Goal: Task Accomplishment & Management: Complete application form

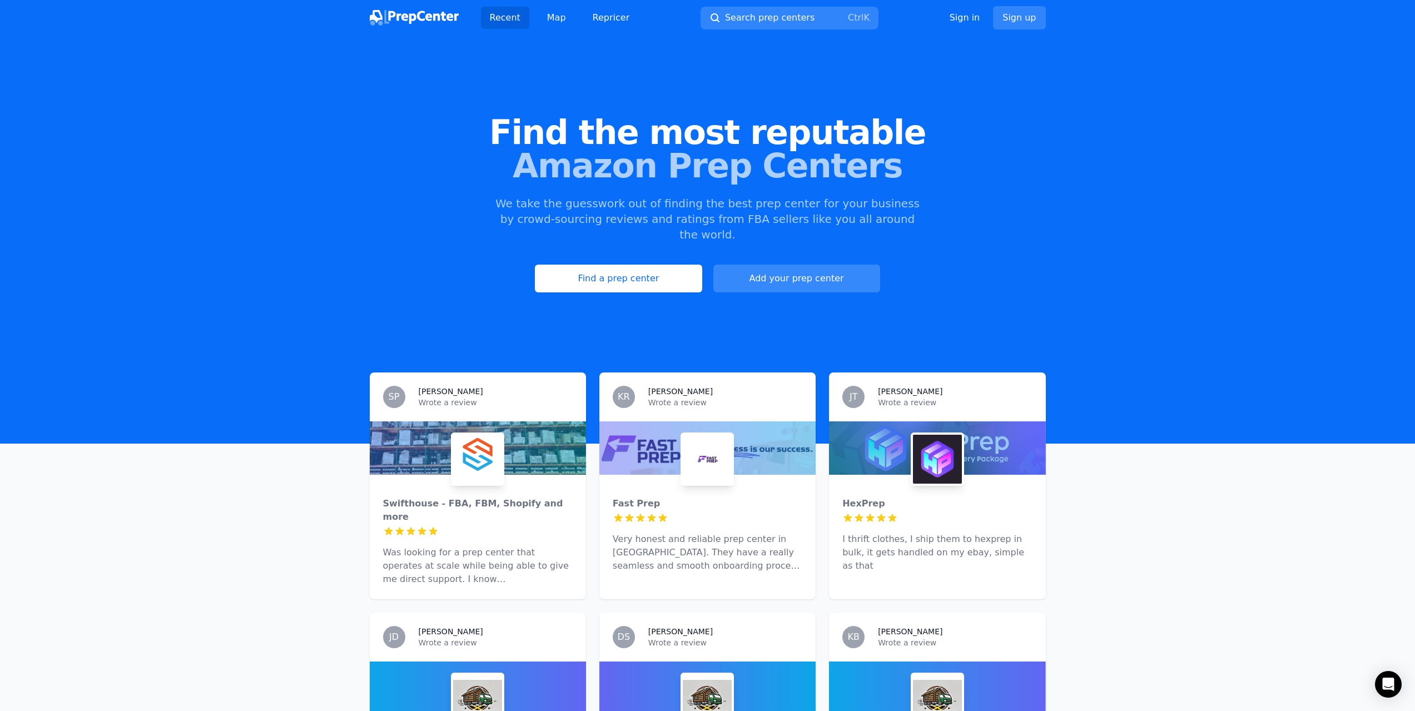
click at [814, 265] on link "Add your prep center" at bounding box center [796, 279] width 167 height 28
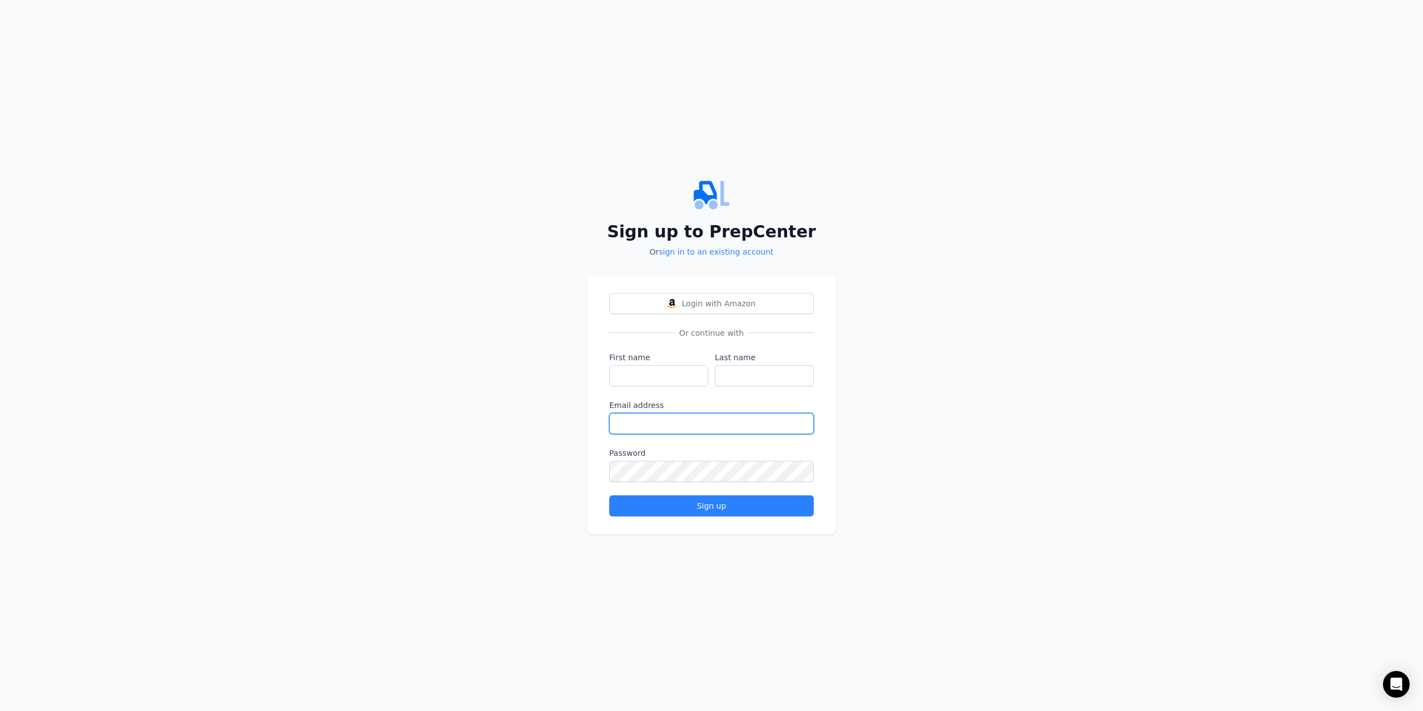
type input "[EMAIL_ADDRESS][DOMAIN_NAME]"
click at [720, 505] on div "Sign up" at bounding box center [712, 505] width 186 height 11
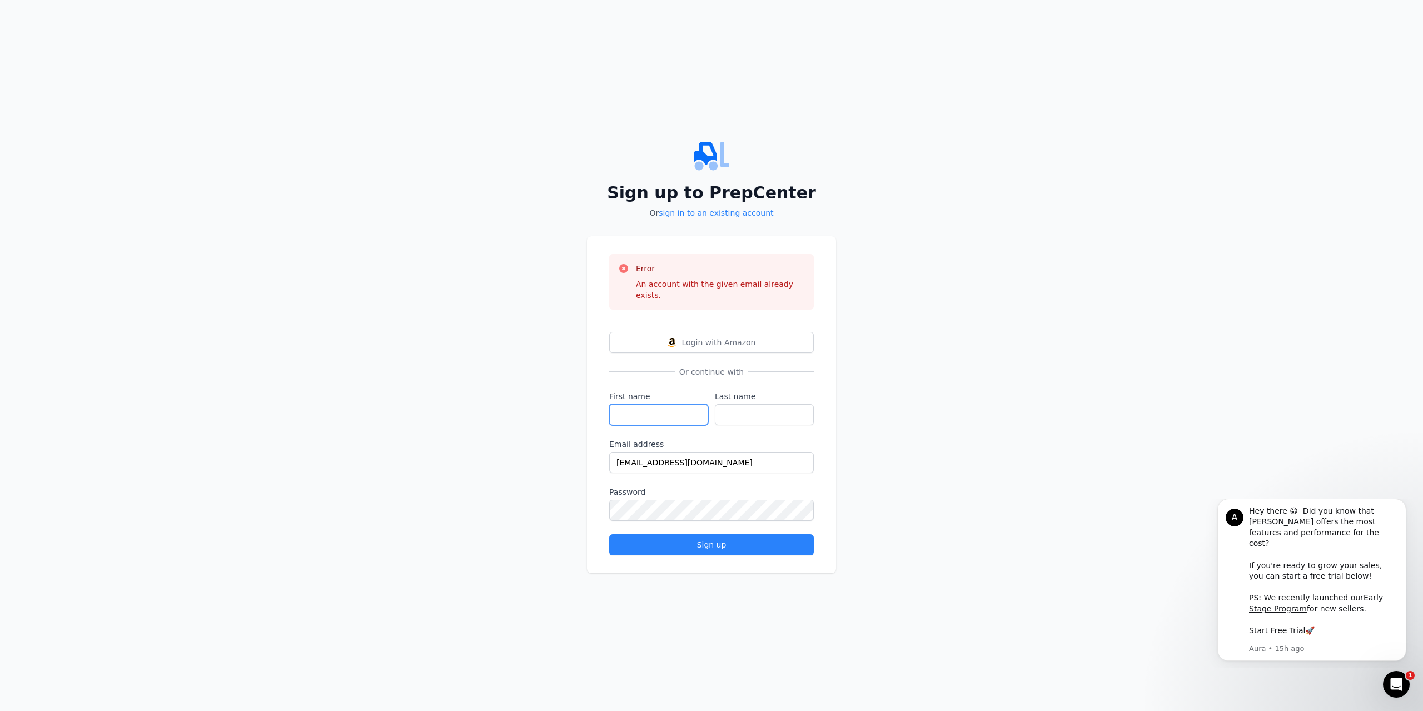
click at [660, 408] on input "First name" at bounding box center [658, 414] width 99 height 21
type input "[PERSON_NAME]"
type input "Yousuf"
click at [744, 539] on div "Sign up" at bounding box center [712, 544] width 186 height 11
click at [745, 539] on div "Sign up" at bounding box center [712, 544] width 186 height 11
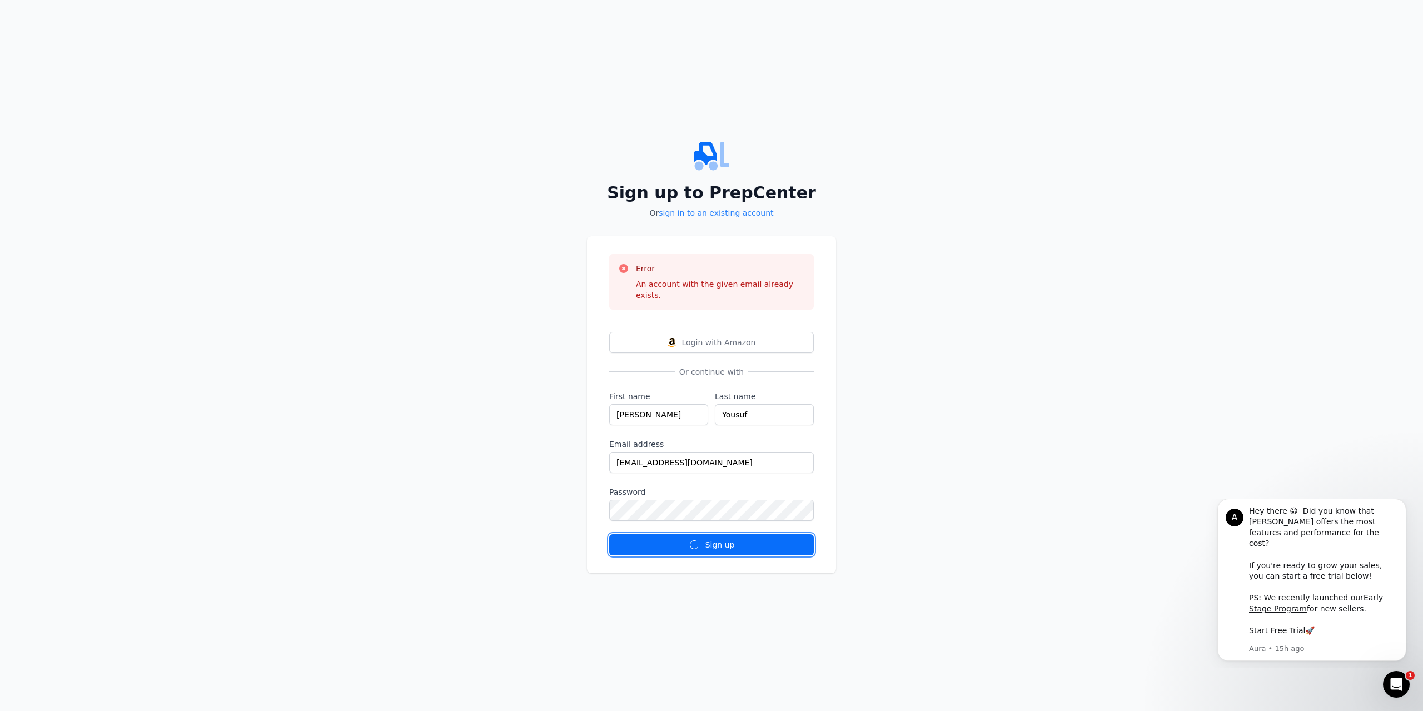
click at [747, 539] on div "Sign up" at bounding box center [712, 544] width 186 height 11
click at [748, 539] on div "Sign up" at bounding box center [712, 544] width 186 height 11
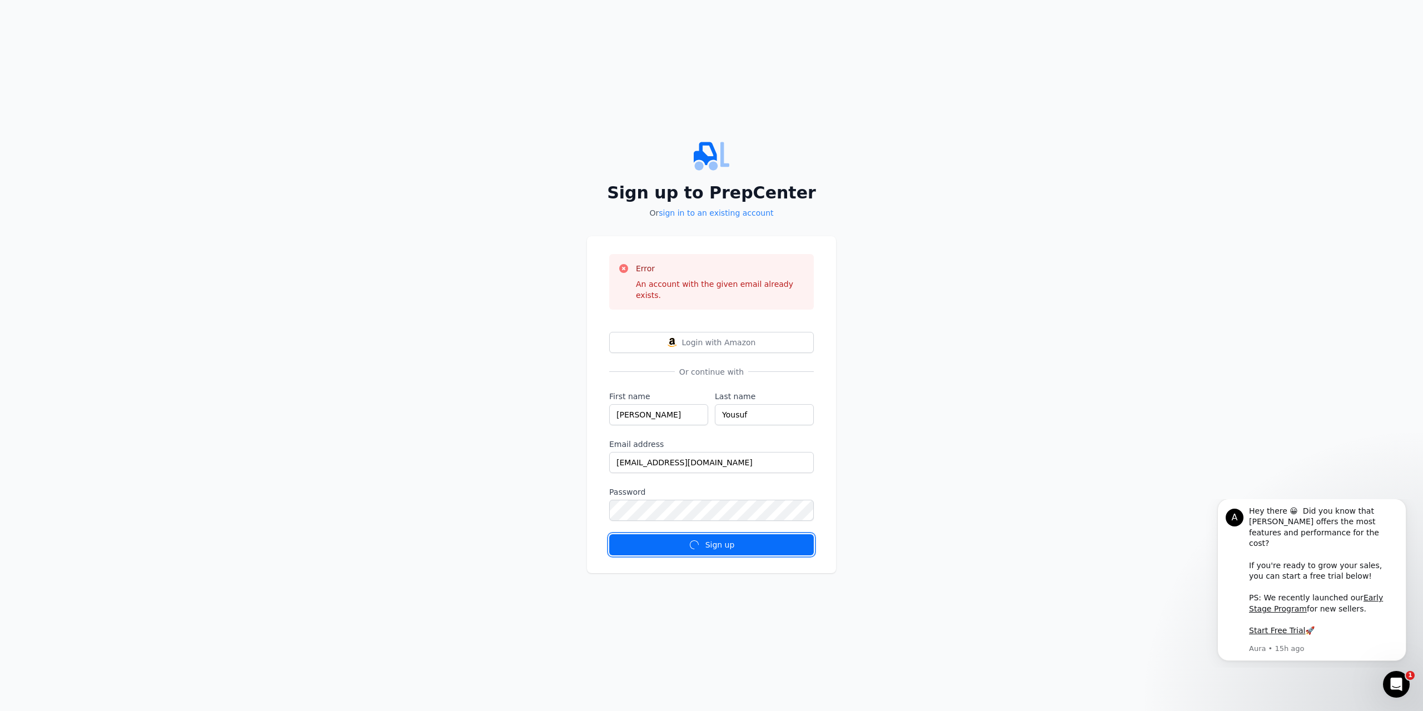
click at [748, 539] on div "Sign up" at bounding box center [712, 544] width 186 height 11
drag, startPoint x: 728, startPoint y: 452, endPoint x: 656, endPoint y: 464, distance: 72.2
click at [656, 464] on input "[EMAIL_ADDRESS][DOMAIN_NAME]" at bounding box center [711, 462] width 205 height 21
type input "[EMAIL_ADDRESS][DOMAIN_NAME]"
click at [727, 549] on button "Sign up" at bounding box center [711, 544] width 205 height 21
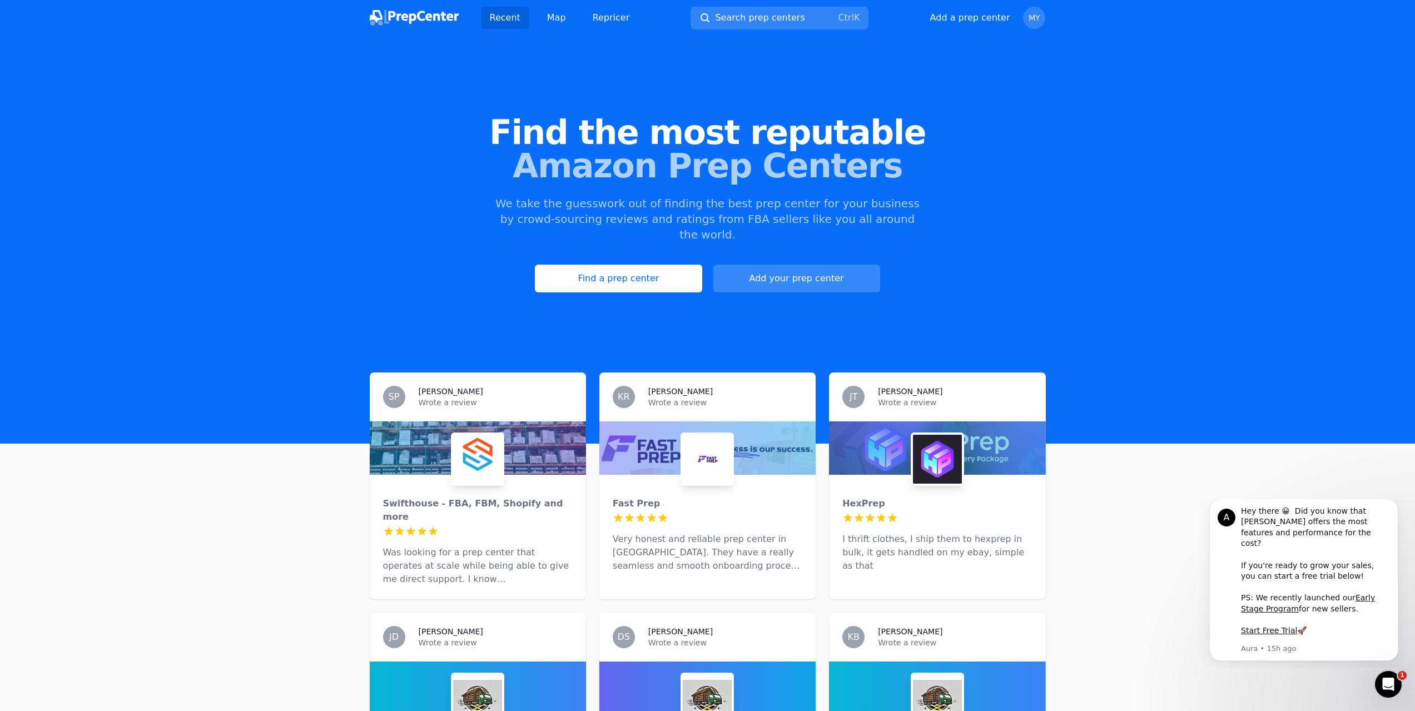
click at [815, 265] on button "Add your prep center" at bounding box center [796, 279] width 167 height 28
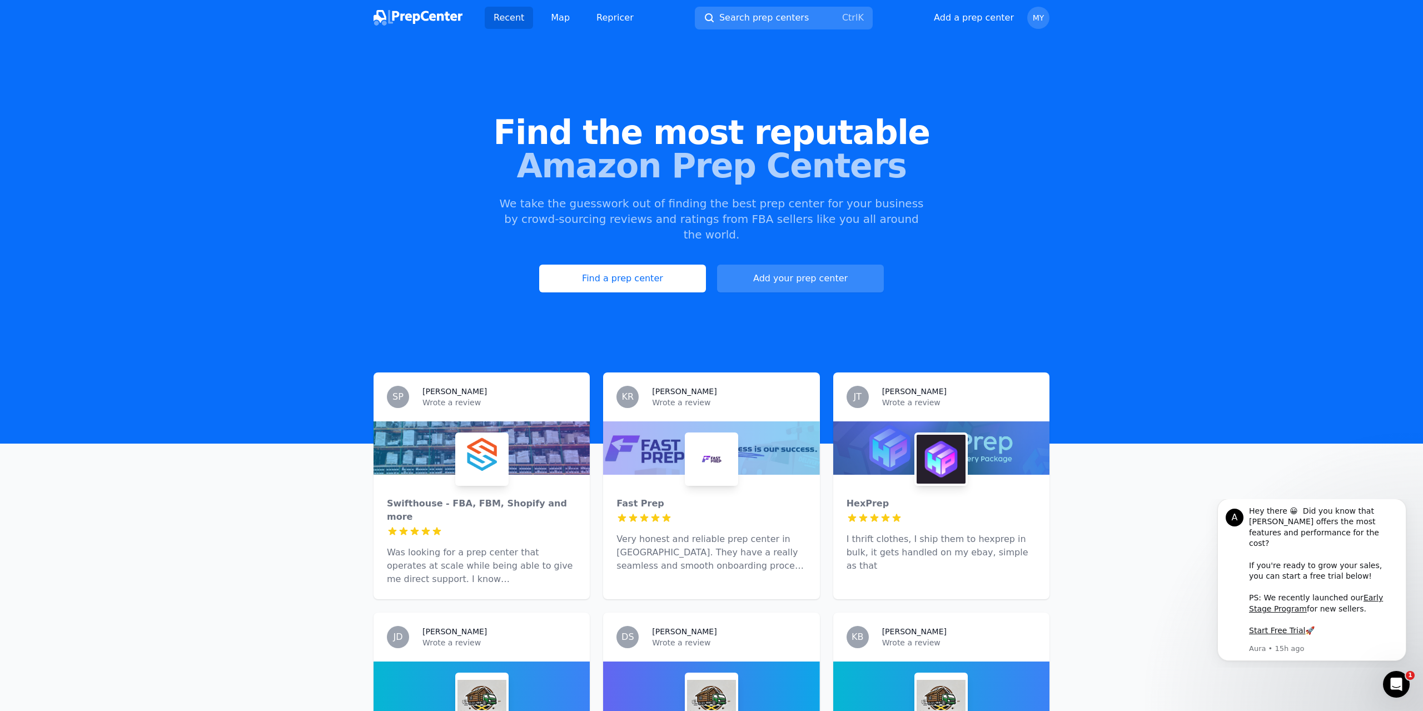
select select "US"
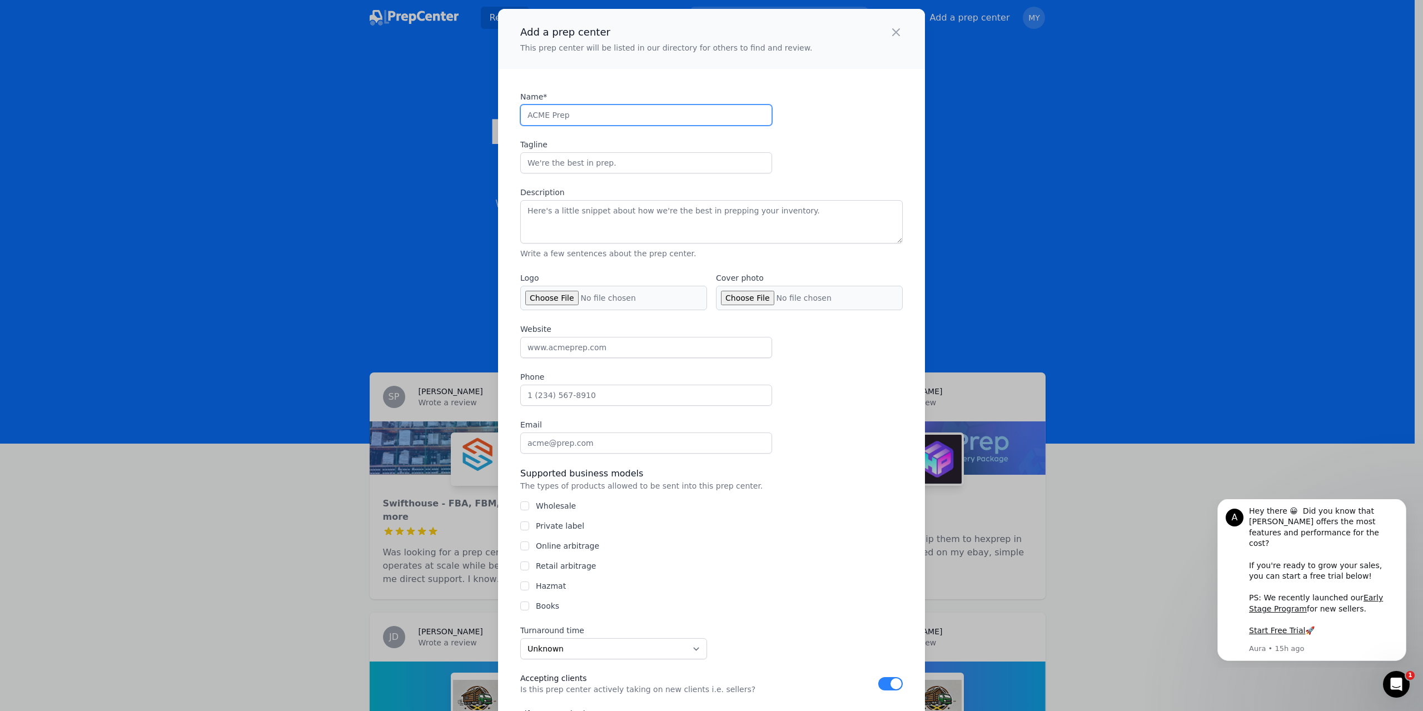
click at [608, 115] on input "Name*" at bounding box center [646, 115] width 252 height 21
type input "Shiplakes"
click at [625, 162] on input "Tagline" at bounding box center [646, 162] width 252 height 21
click at [685, 169] on input "Tagline" at bounding box center [646, 162] width 252 height 21
paste input "Fulfillment That Grows With You"
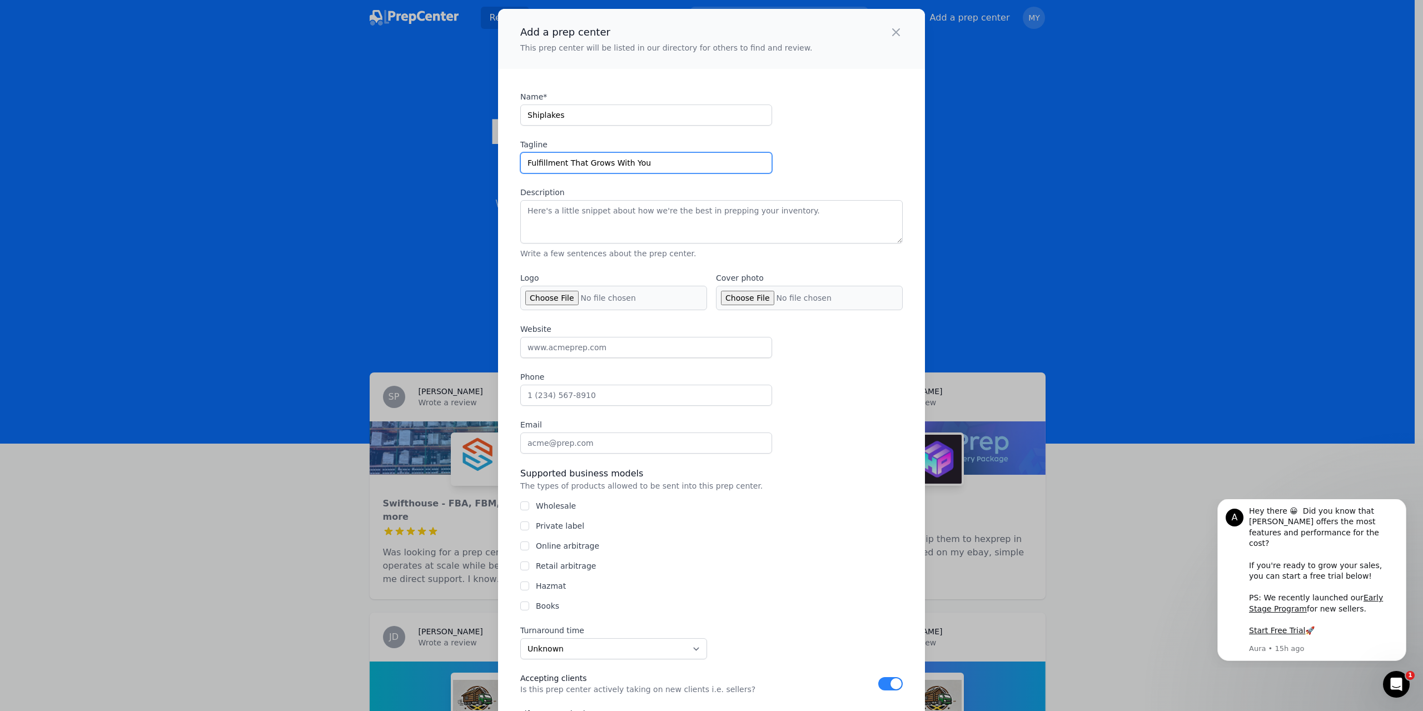
type input "Fulfillment That Grows With You"
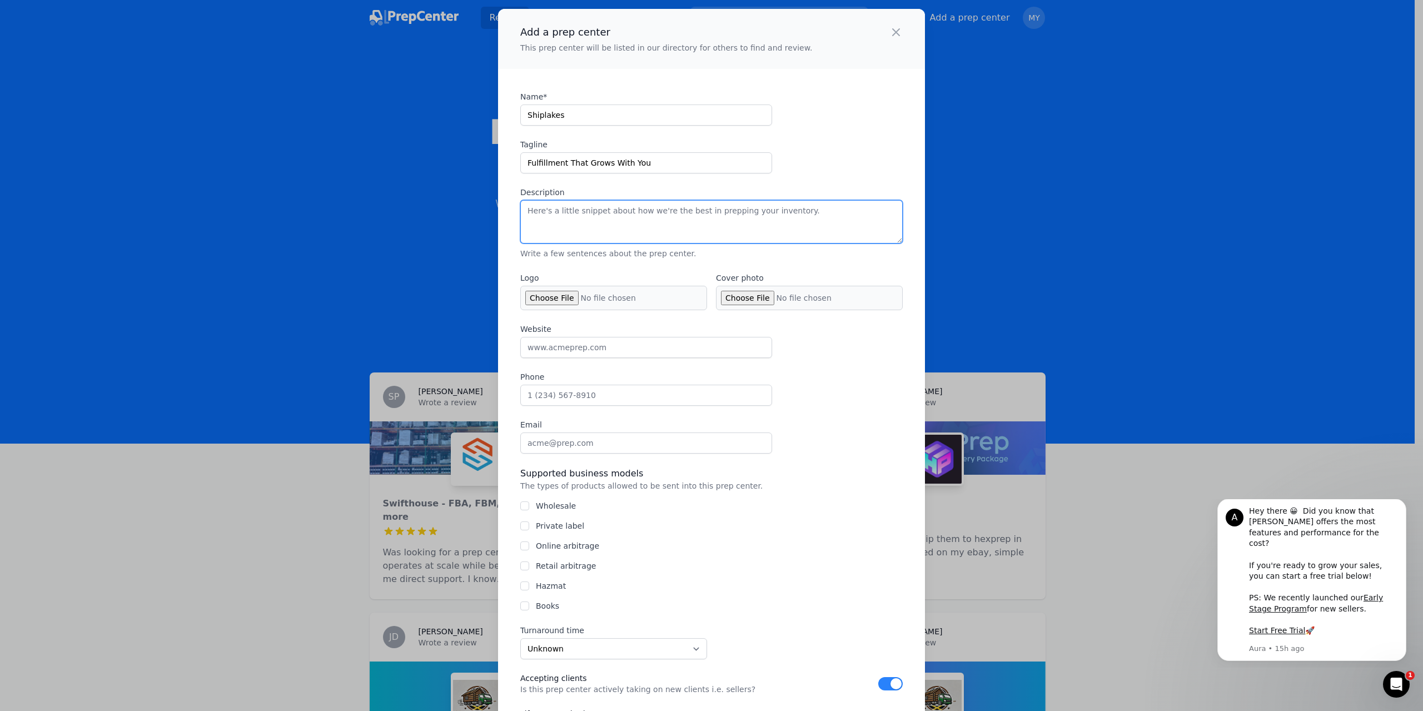
click at [784, 211] on textarea "Description" at bounding box center [711, 221] width 382 height 43
paste textarea "Shiplakes is a [US_STATE]-based third-party logistics (3PL) provider specializi…"
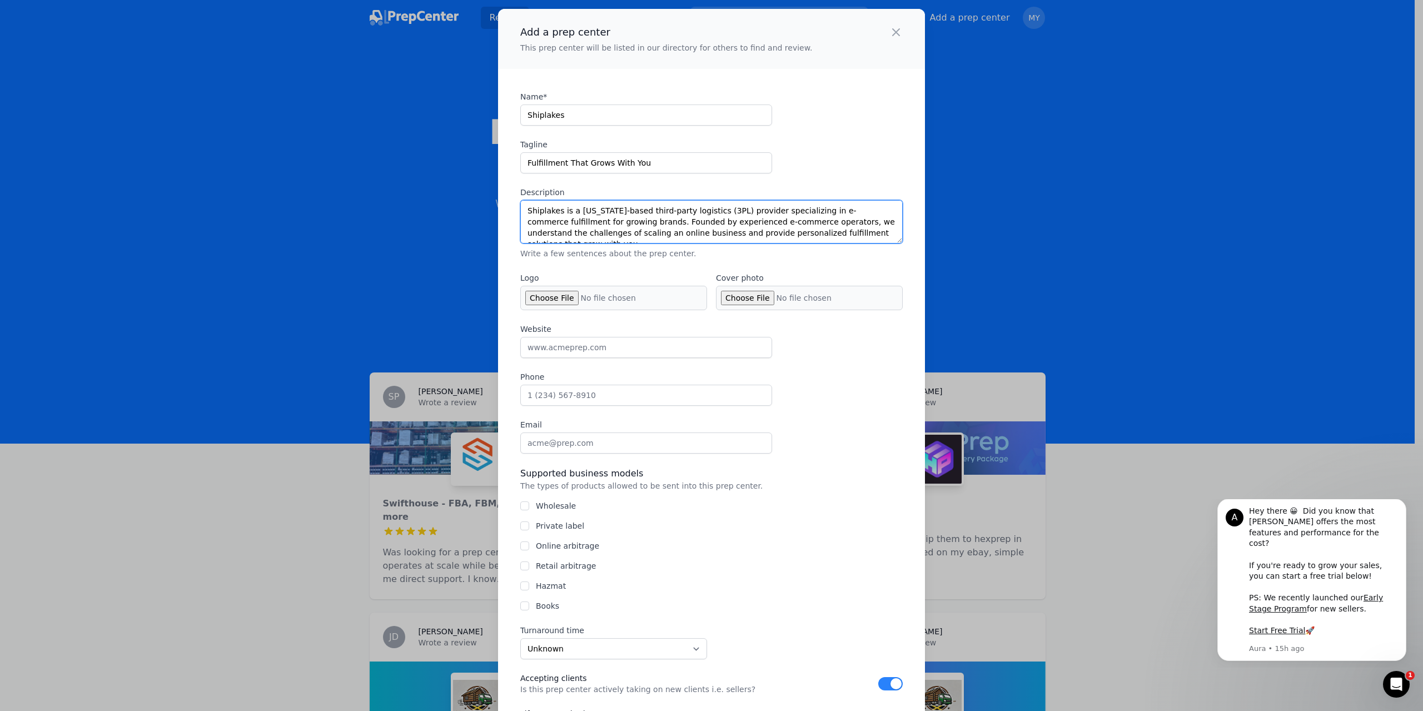
click at [841, 231] on textarea "Shiplakes is a [US_STATE]-based third-party logistics (3PL) provider specializi…" at bounding box center [711, 221] width 382 height 43
paste textarea "We handle the entire fulfillment process for e-commerce businesses - from recei…"
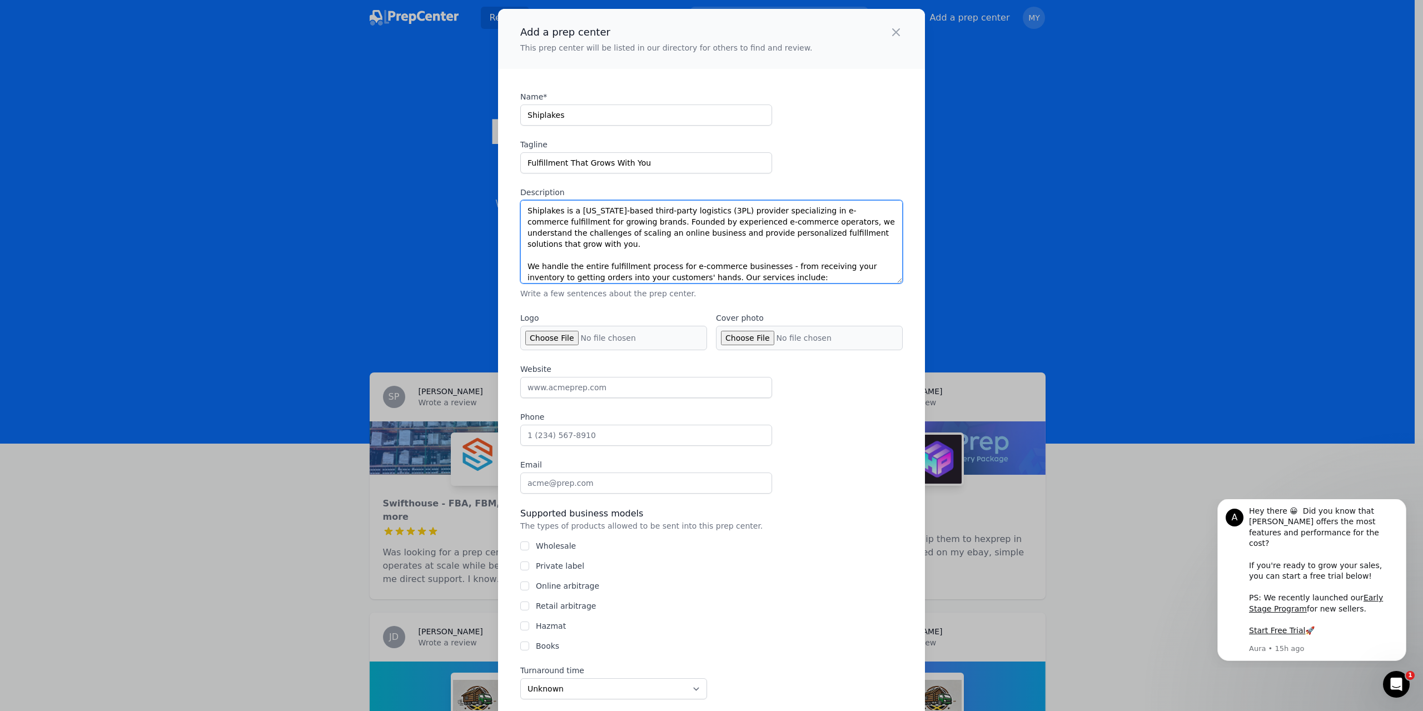
drag, startPoint x: 895, startPoint y: 243, endPoint x: 728, endPoint y: 321, distance: 184.8
click at [895, 279] on textarea "Shiplakes is a [US_STATE]-based third-party logistics (3PL) provider specializi…" at bounding box center [711, 241] width 382 height 83
type textarea "Shiplakes is a [US_STATE]-based third-party logistics (3PL) provider specializi…"
click at [526, 335] on input "Logo" at bounding box center [613, 337] width 187 height 24
type input "C:\fakepath\20250819_1138_Shiplakes_Logo_remix_01k31fj3hmfdert1mz8c70kzjw.png"
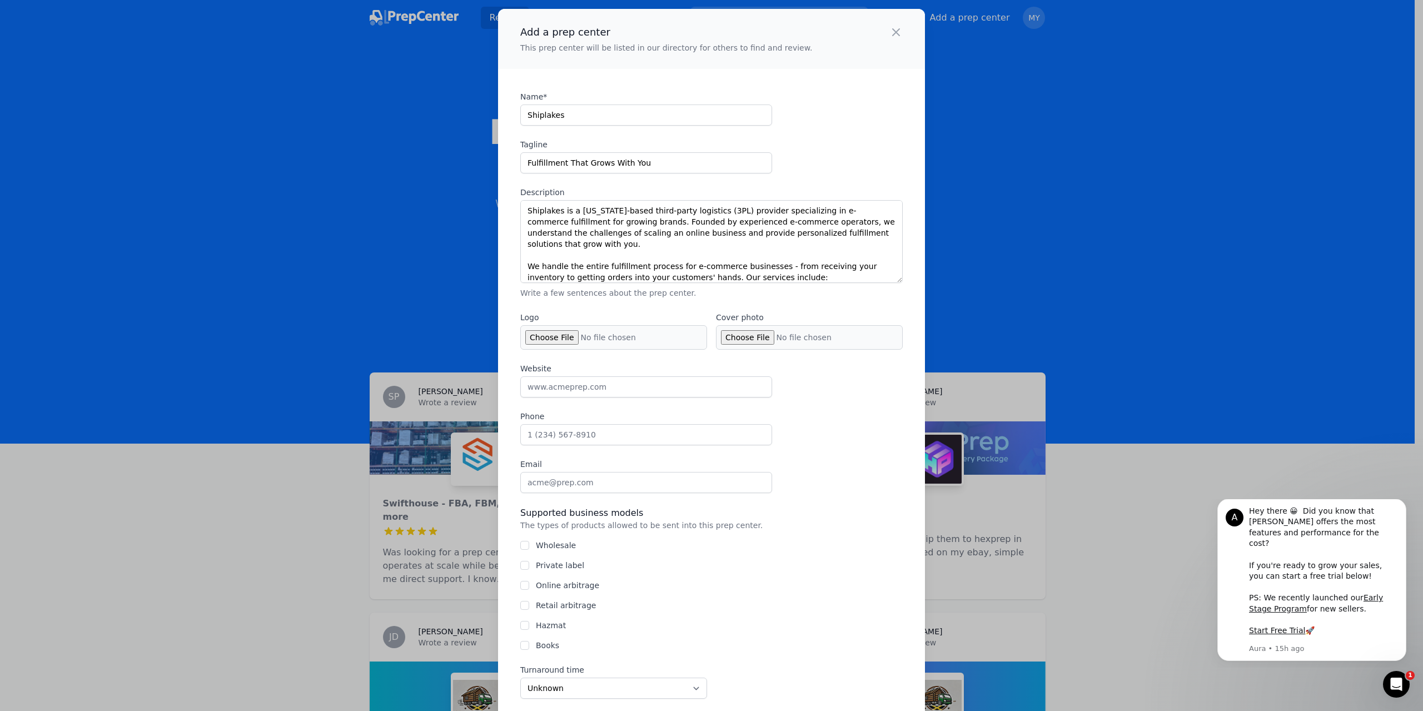
click at [753, 342] on input "Cover photo" at bounding box center [809, 337] width 187 height 24
click at [692, 388] on input "Website" at bounding box center [646, 386] width 252 height 21
type input "[DOMAIN_NAME]"
click at [718, 434] on input "Phone" at bounding box center [646, 434] width 252 height 21
type input "15862654693"
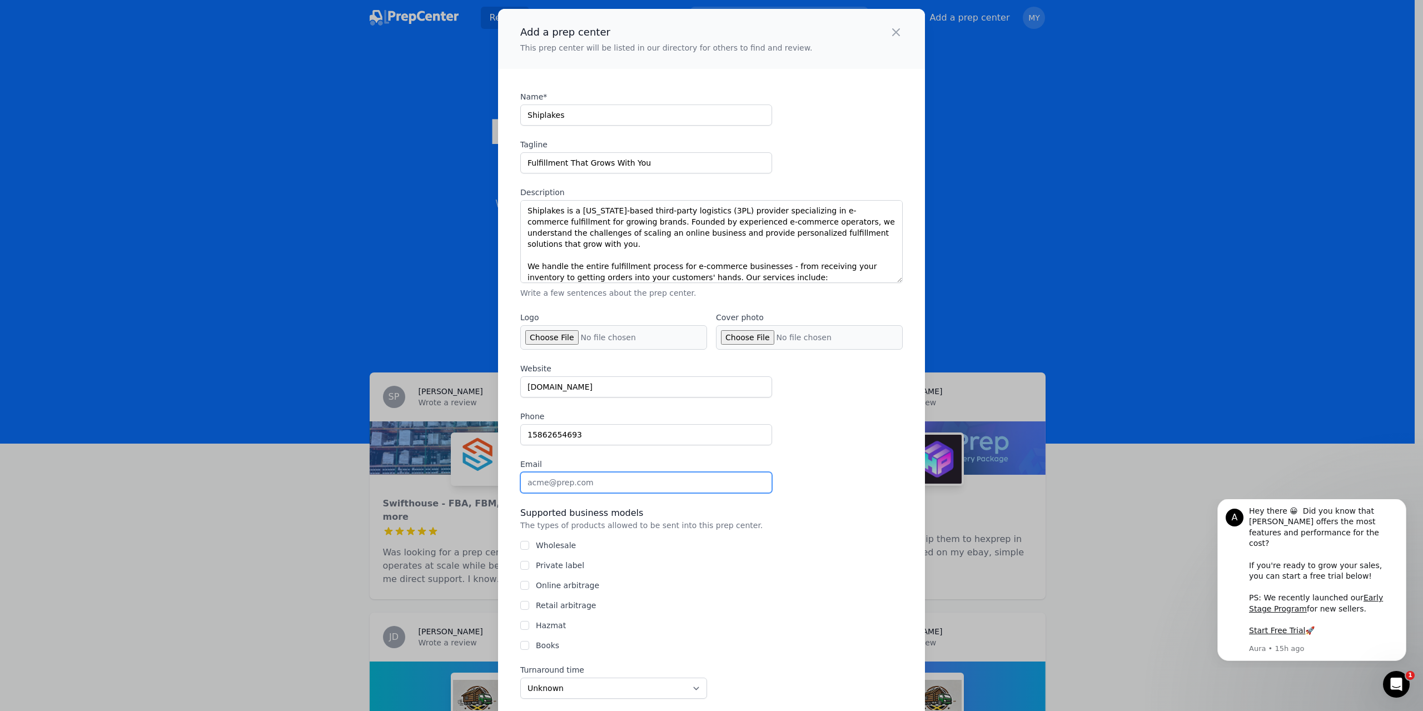
type input "[EMAIL_ADDRESS][DOMAIN_NAME]"
type input "[STREET_ADDRESS][PERSON_NAME]"
type input "[PERSON_NAME]"
type input "MI"
type input "48092"
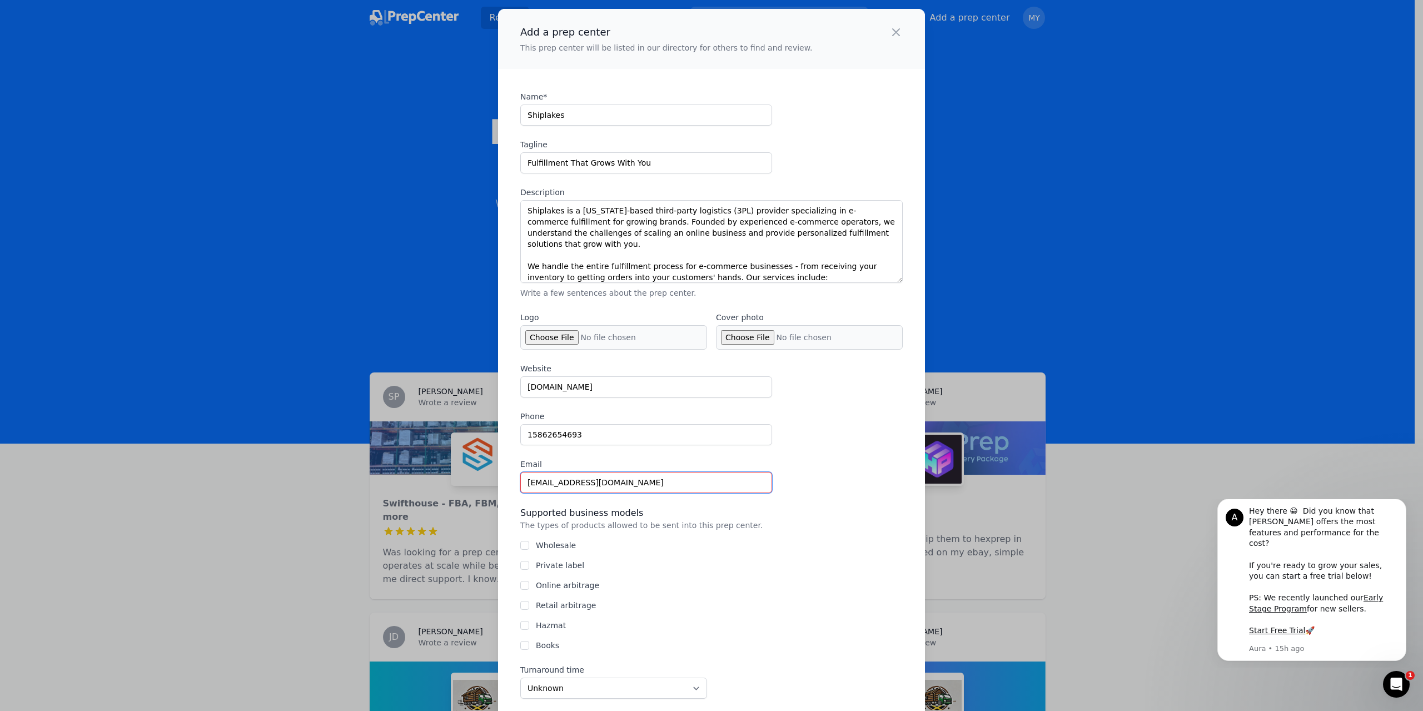
drag, startPoint x: 647, startPoint y: 481, endPoint x: 530, endPoint y: 484, distance: 117.3
click at [530, 484] on input "[EMAIL_ADDRESS][DOMAIN_NAME]" at bounding box center [646, 482] width 252 height 21
type input "[EMAIL_ADDRESS][DOMAIN_NAME]"
click at [859, 472] on div "Website [DOMAIN_NAME] Phone 15862654693 Email [EMAIL_ADDRESS][DOMAIN_NAME]" at bounding box center [711, 428] width 382 height 130
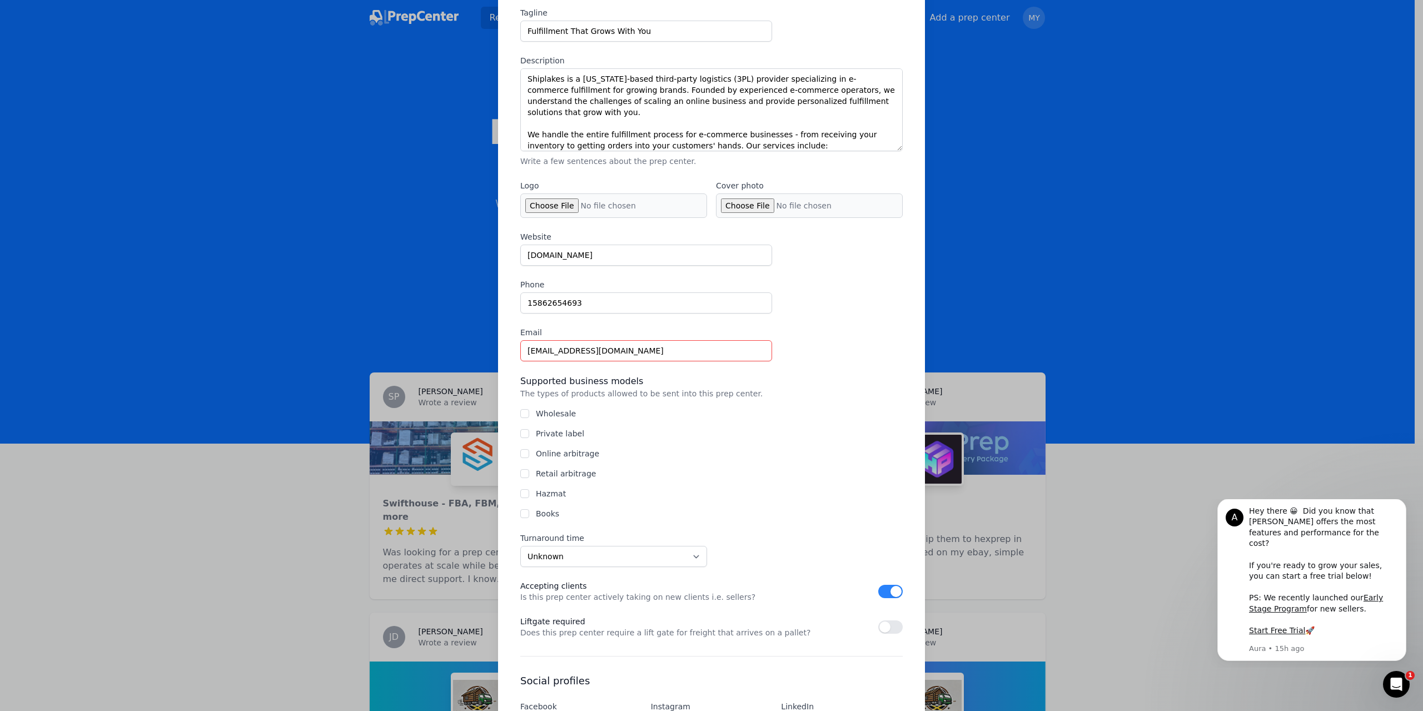
scroll to position [222, 0]
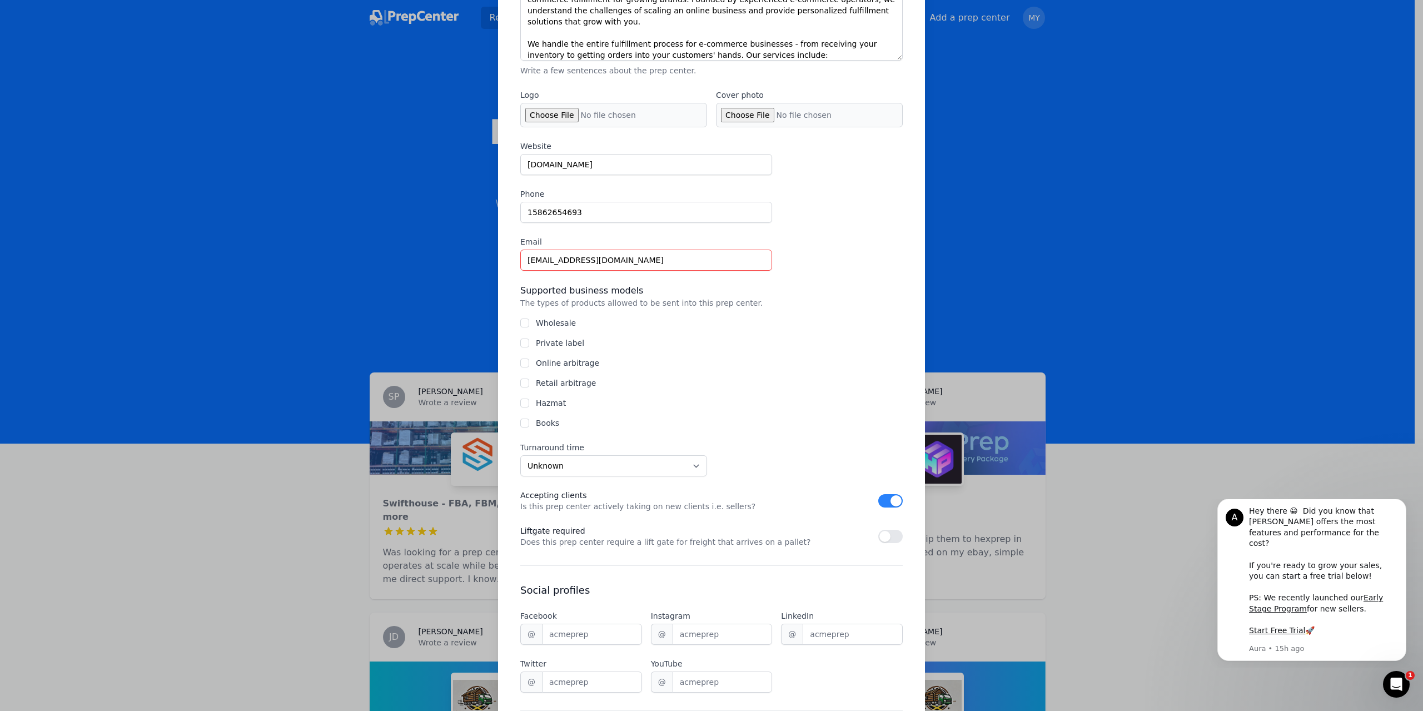
click at [575, 360] on label "Online arbitrage" at bounding box center [567, 363] width 63 height 9
click at [529, 360] on input "Online arbitrage" at bounding box center [524, 363] width 9 height 9
checkbox input "true"
click at [559, 383] on label "Retail arbitrage" at bounding box center [566, 383] width 60 height 9
click at [529, 383] on input "Retail arbitrage" at bounding box center [524, 383] width 9 height 9
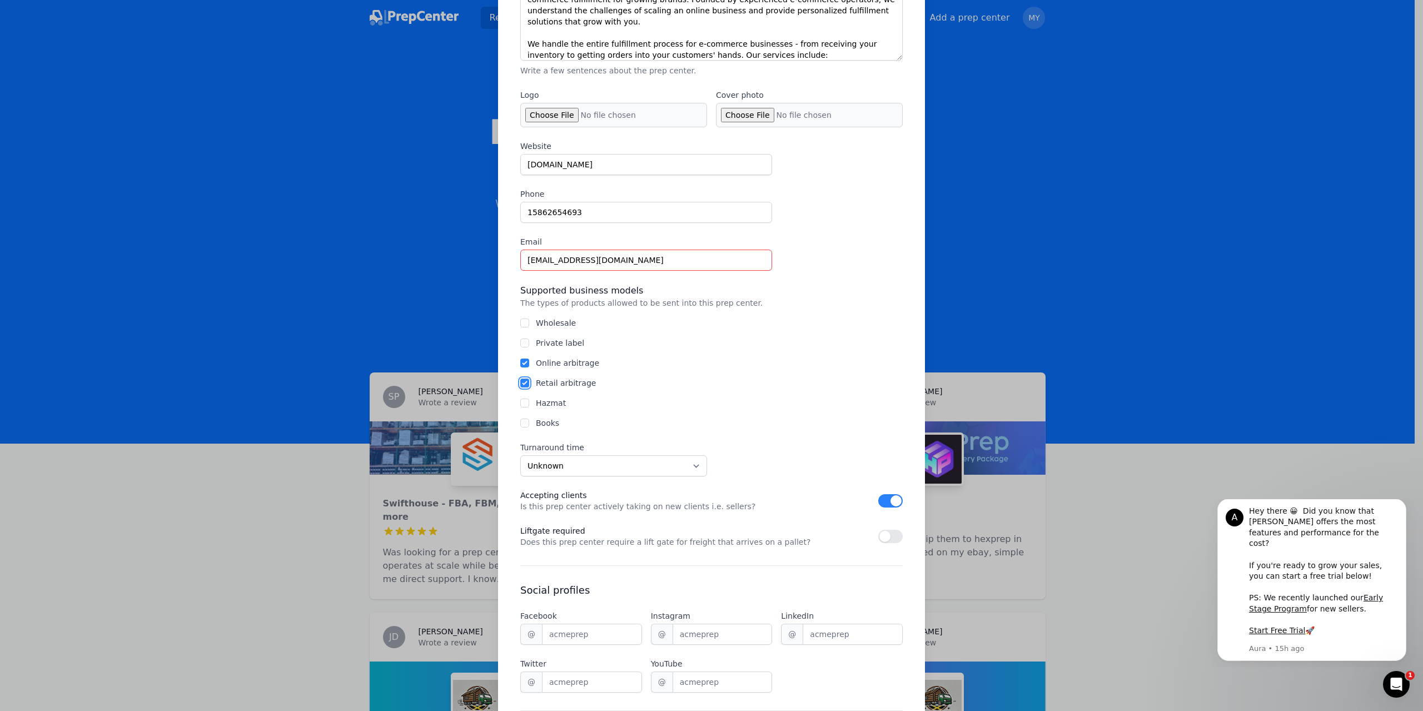
checkbox input "true"
click at [550, 421] on label "Books" at bounding box center [547, 423] width 23 height 9
click at [529, 421] on input "Books" at bounding box center [524, 423] width 9 height 9
checkbox input "true"
click at [558, 346] on label "Private label" at bounding box center [560, 343] width 48 height 9
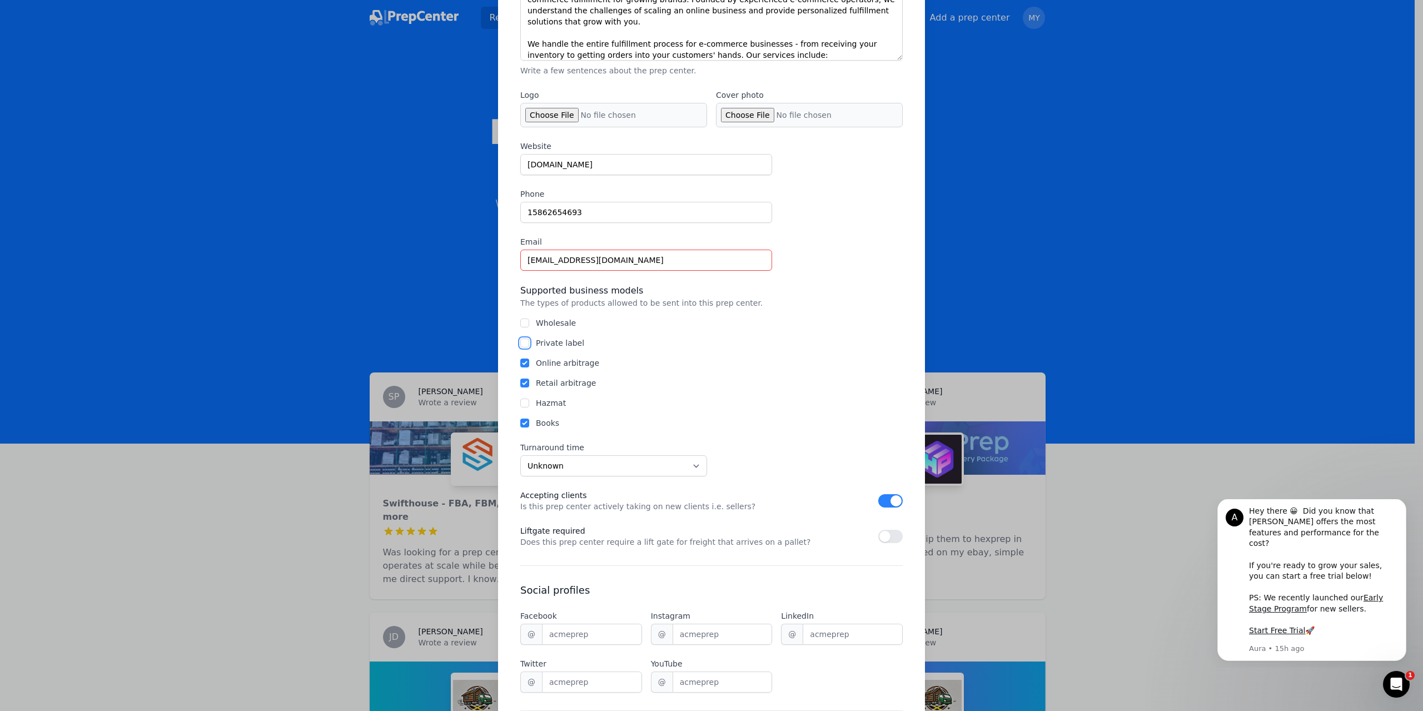
click at [529, 346] on input "Private label" at bounding box center [524, 343] width 9 height 9
checkbox input "true"
click at [565, 319] on label "Wholesale" at bounding box center [556, 323] width 40 height 9
click at [529, 319] on input "Wholesale" at bounding box center [524, 323] width 9 height 9
checkbox input "true"
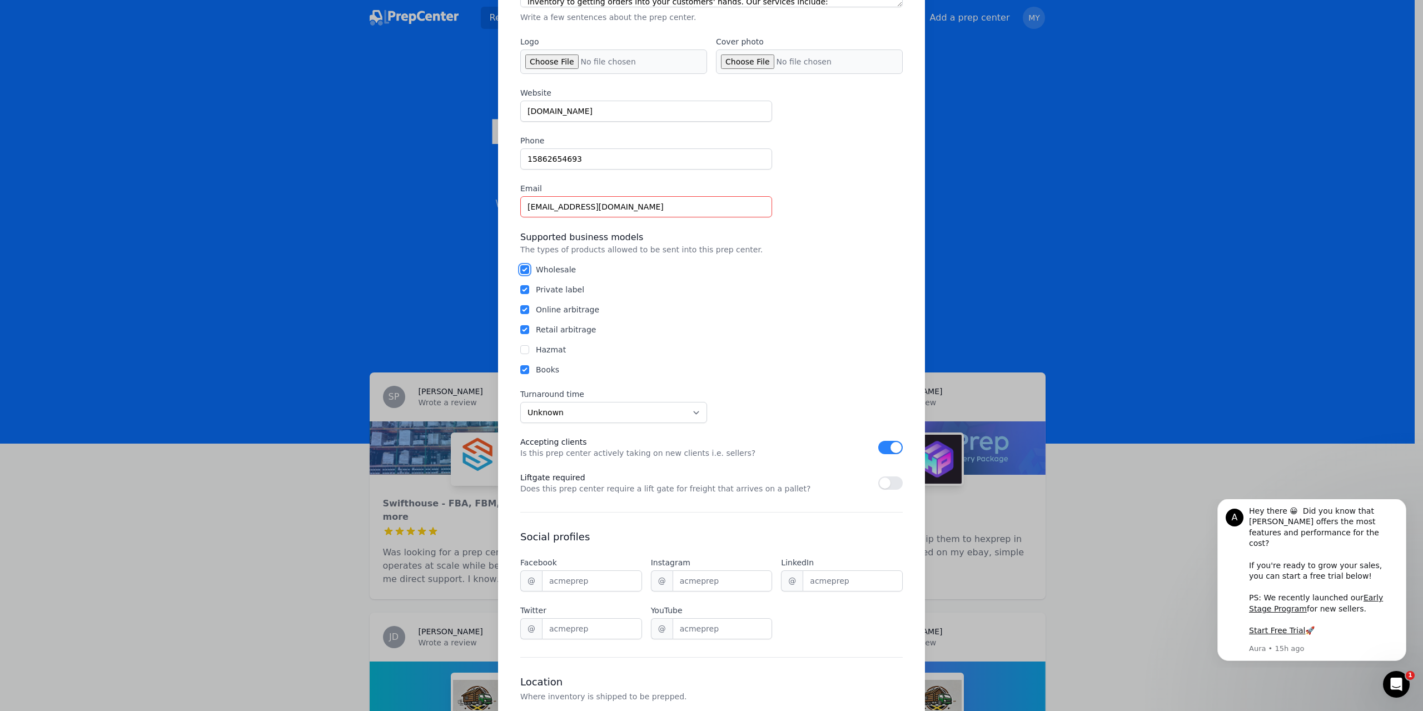
scroll to position [278, 0]
click at [558, 416] on select "Unknown Within 24 hours 24 to 48 hours 48 to 72 hours Over 72 hours" at bounding box center [613, 410] width 187 height 21
select select "24"
click at [520, 400] on select "Unknown Within 24 hours 24 to 48 hours 48 to 72 hours Over 72 hours" at bounding box center [613, 410] width 187 height 21
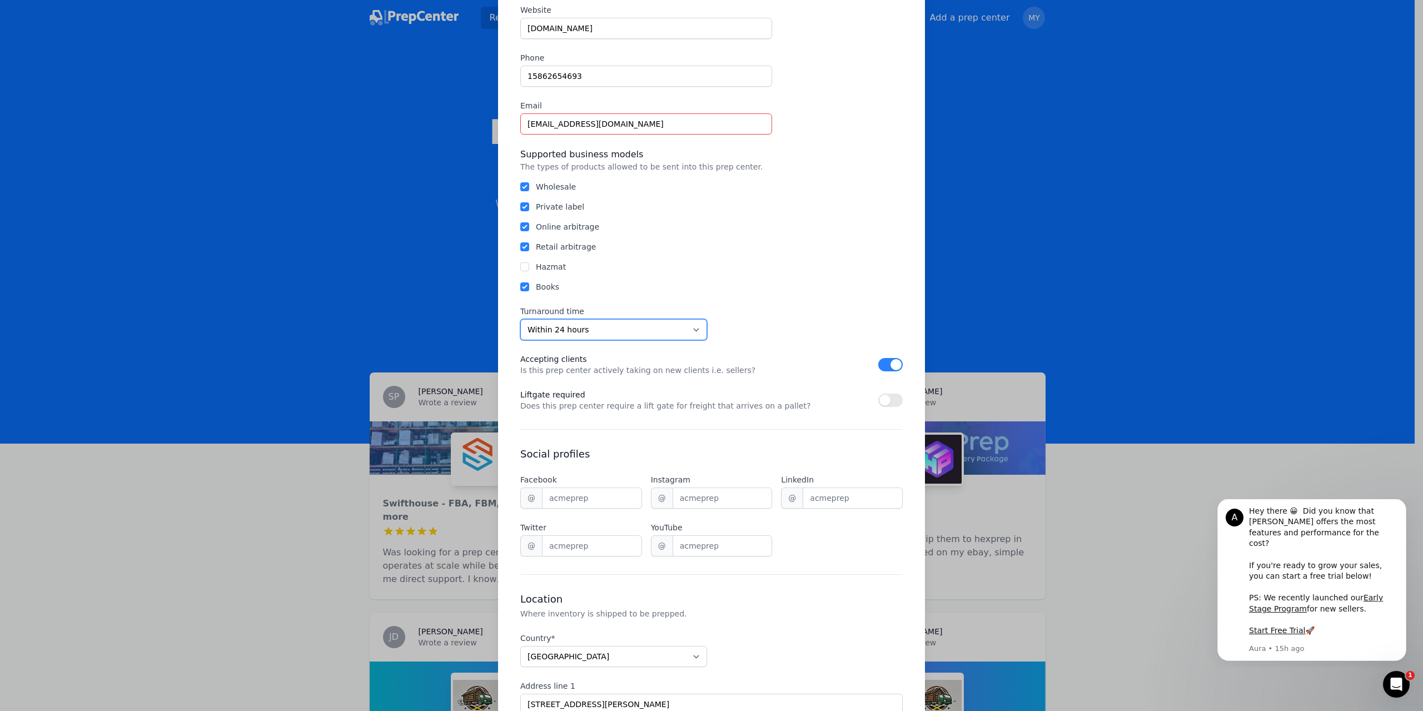
scroll to position [389, 0]
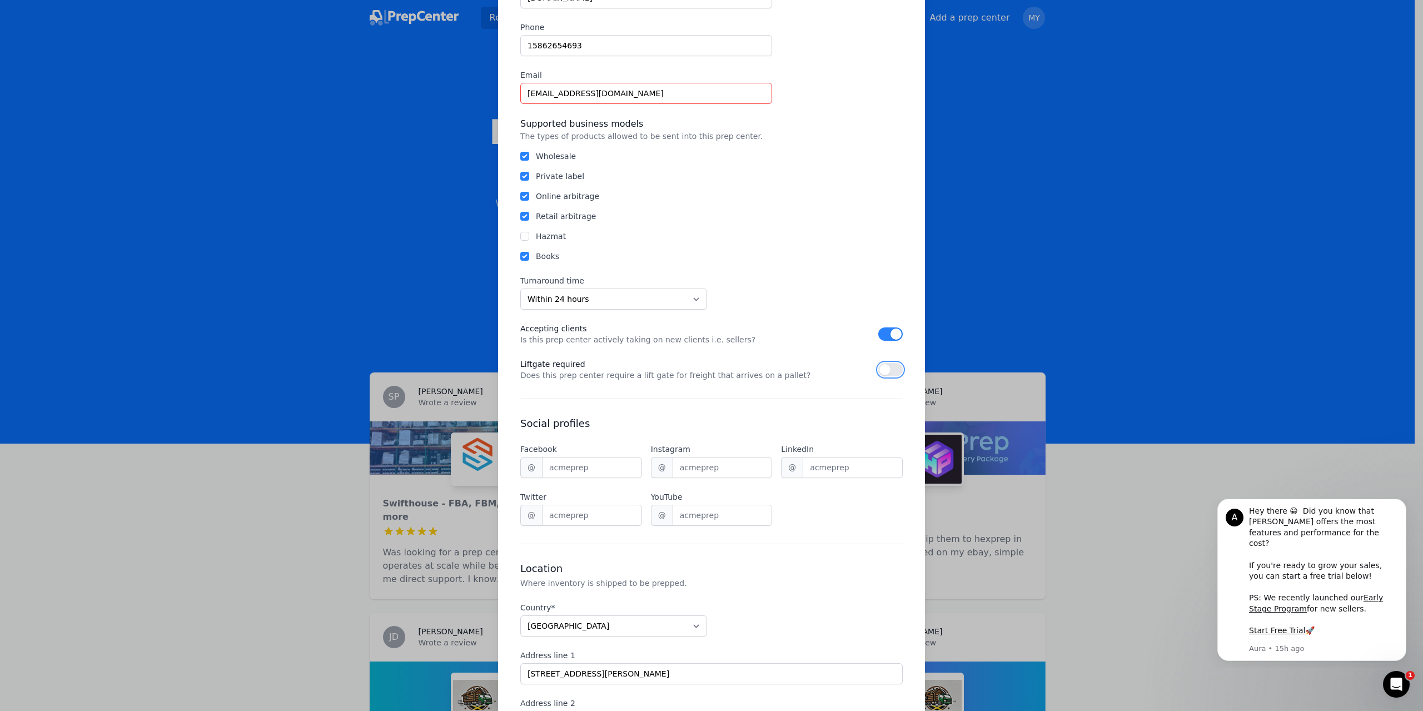
click at [894, 371] on button "button" at bounding box center [890, 369] width 24 height 13
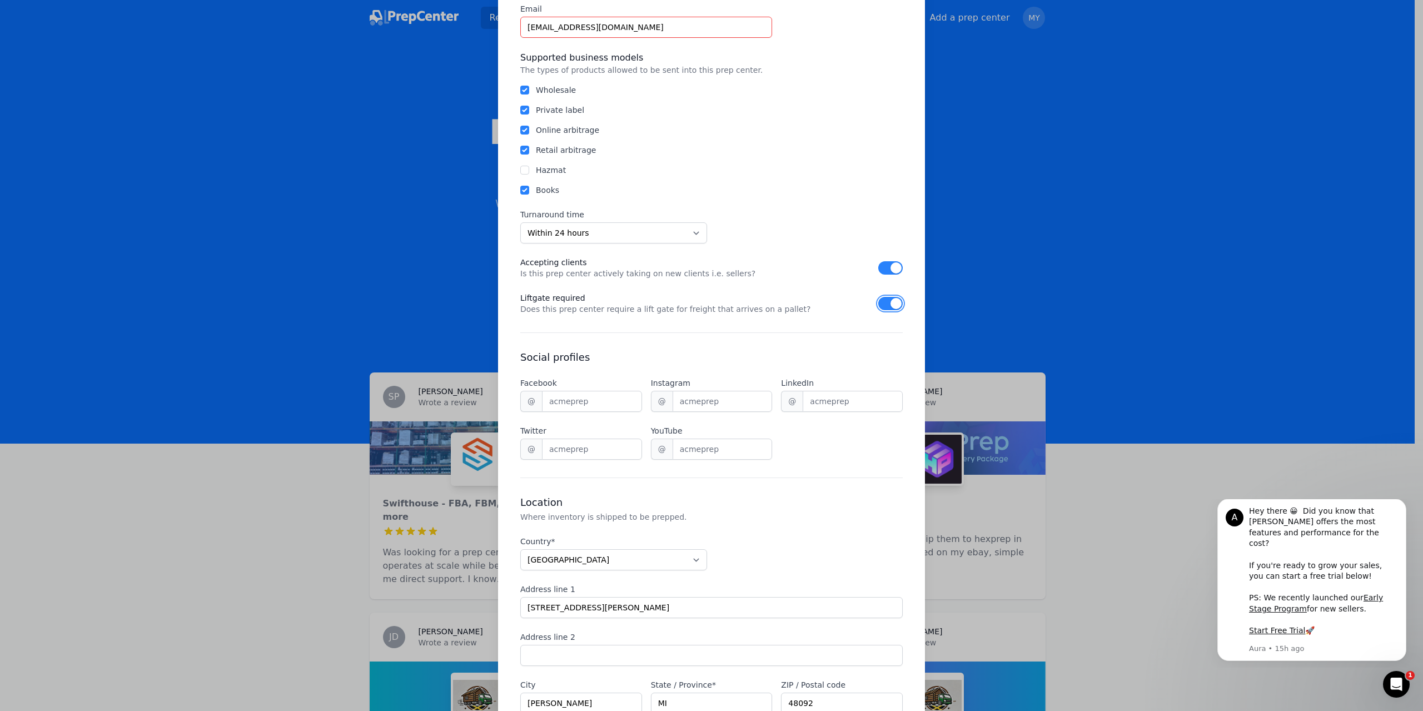
scroll to position [500, 0]
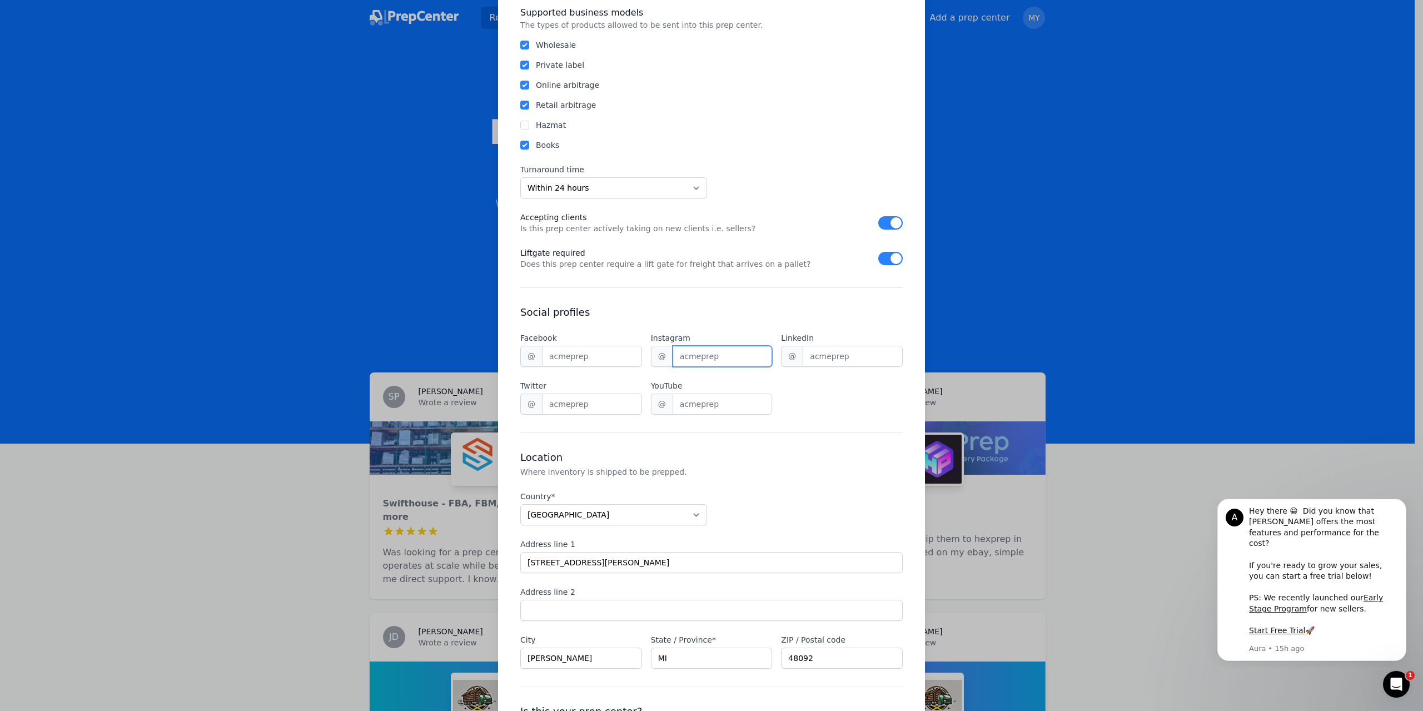
click at [727, 361] on input "Instagram" at bounding box center [723, 356] width 100 height 21
type input "Shiplakes_fulfillments"
click at [822, 360] on input "LinkedIn" at bounding box center [853, 356] width 100 height 21
drag, startPoint x: 617, startPoint y: 570, endPoint x: 462, endPoint y: 575, distance: 155.2
click at [462, 575] on div "Add a prep center This prep center will be listed in our directory for others t…" at bounding box center [711, 165] width 1423 height 1330
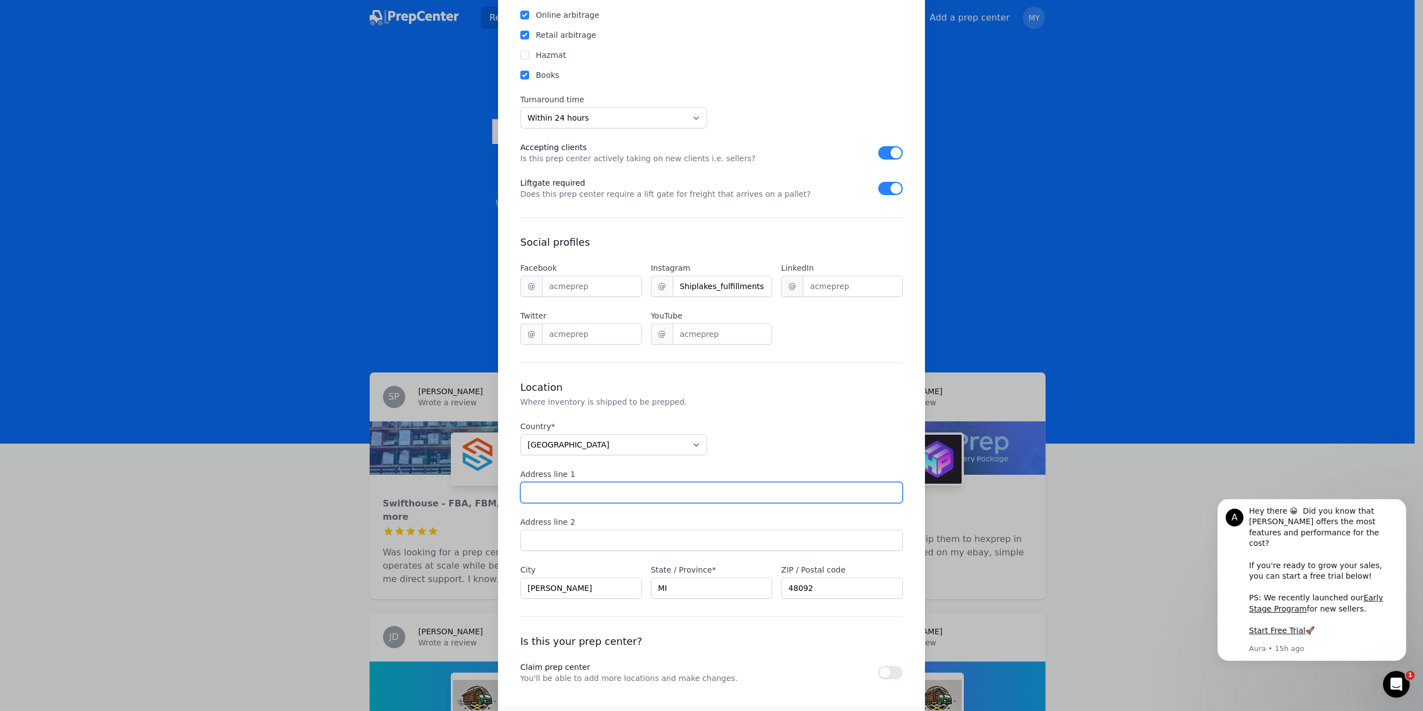
scroll to position [619, 0]
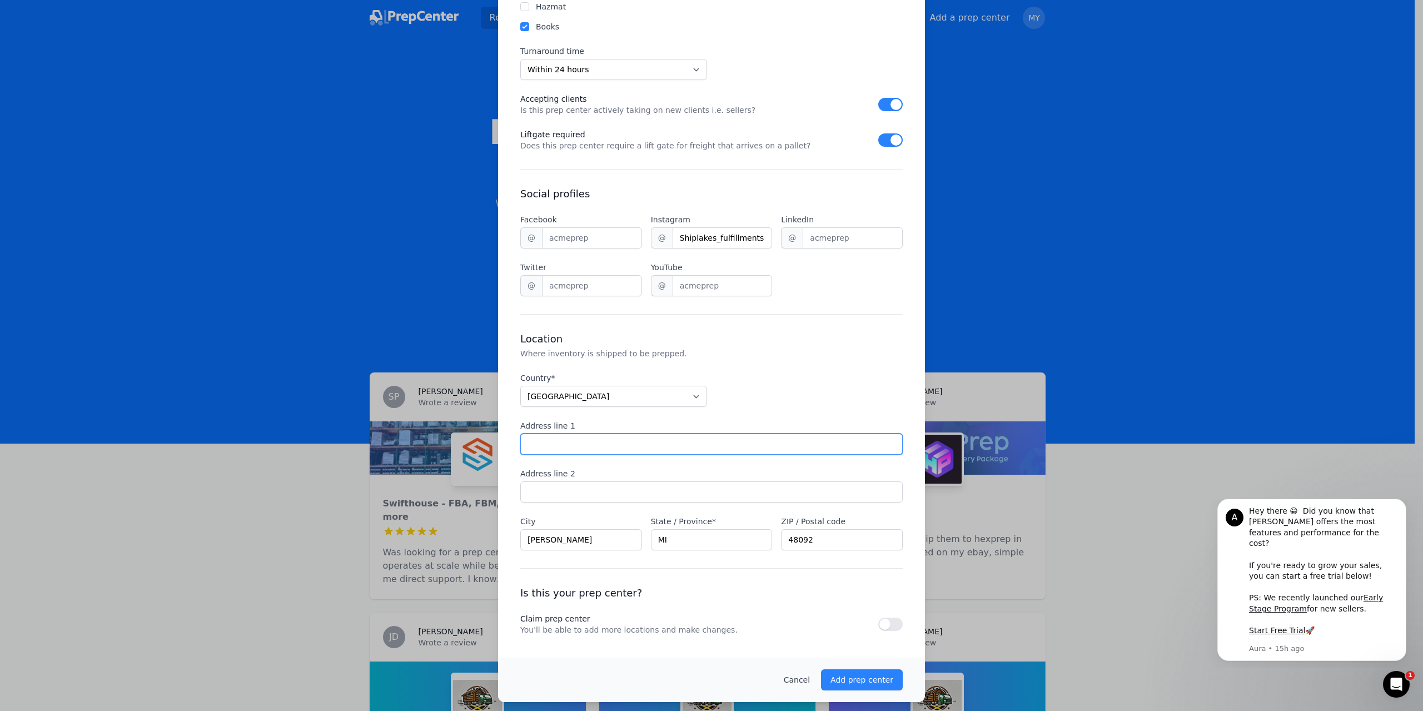
click at [585, 446] on input "Address line 1" at bounding box center [711, 444] width 382 height 21
paste input "[STREET_ADDRESS]"
type input "[STREET_ADDRESS]"
click at [680, 499] on input "Address line 1" at bounding box center [711, 491] width 382 height 21
type input "Unit B"
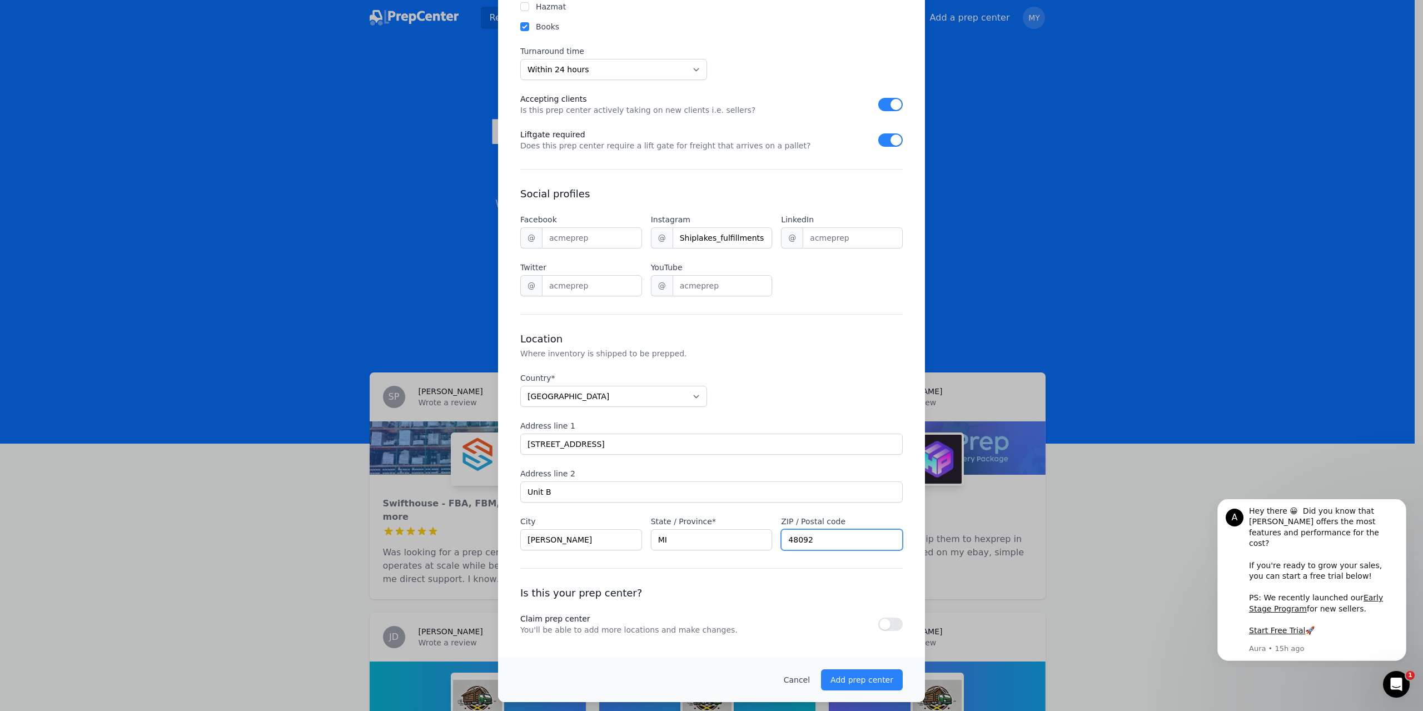
drag, startPoint x: 832, startPoint y: 535, endPoint x: 733, endPoint y: 555, distance: 100.3
click at [733, 555] on div "Name* Shiplakes Tagline Fulfillment That Grows With You Description Shiplakes i…" at bounding box center [711, 53] width 382 height 1163
paste input "89"
type input "48089"
click at [878, 623] on button "button" at bounding box center [890, 624] width 24 height 13
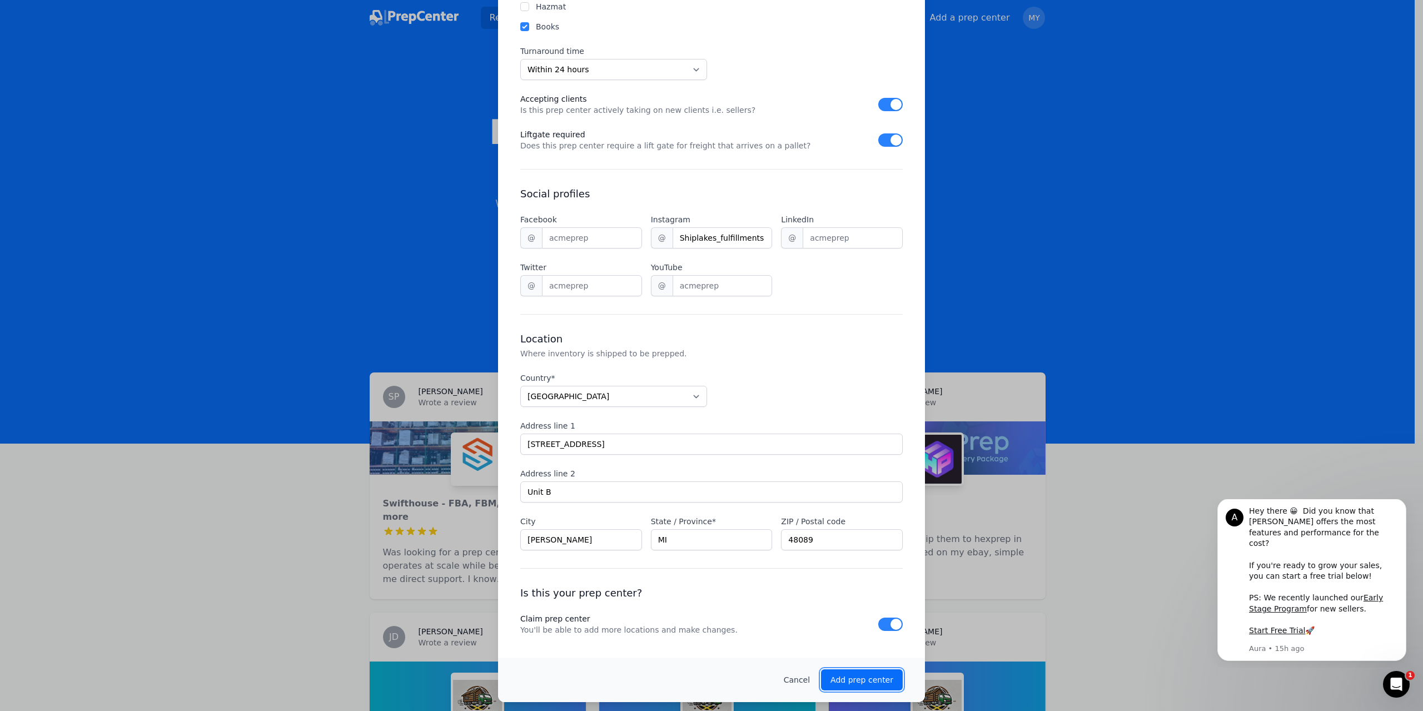
click at [860, 676] on p "Add prep center" at bounding box center [861, 679] width 63 height 11
checkbox input "false"
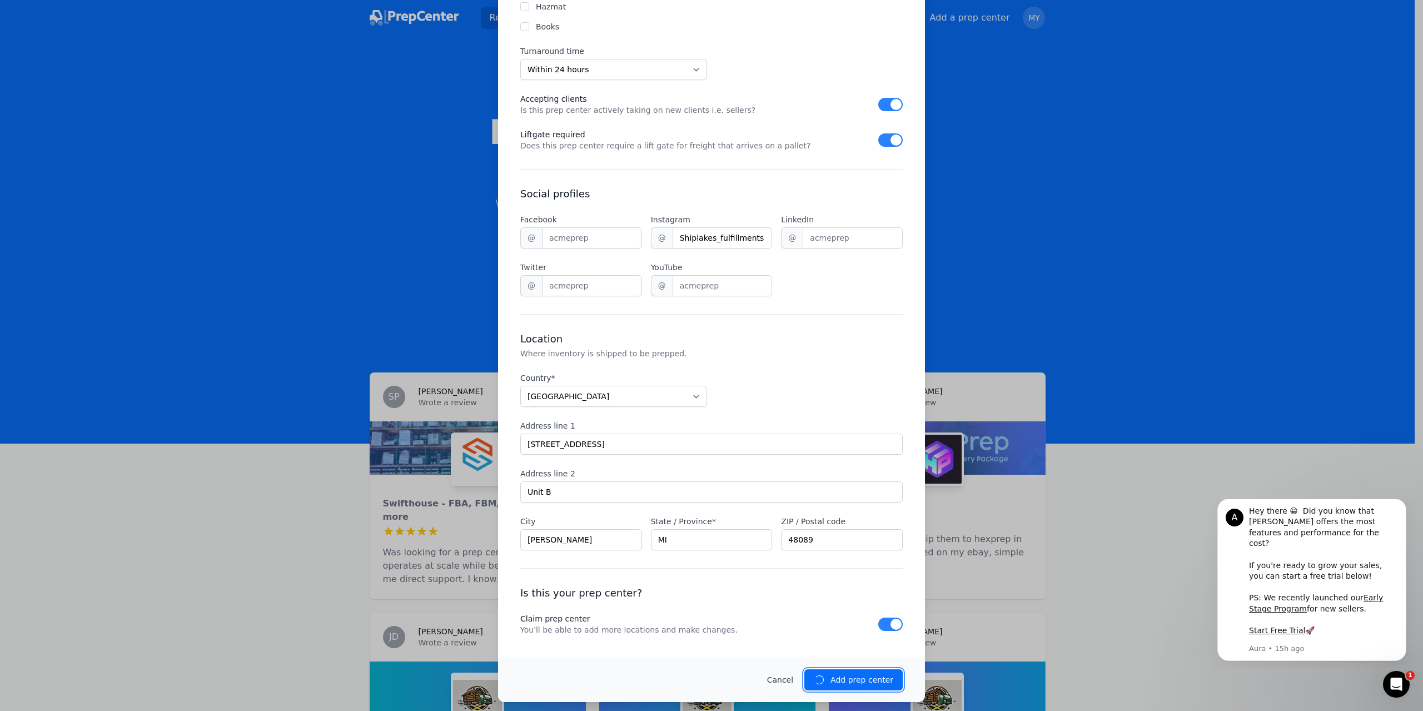
checkbox input "false"
select select "unknown"
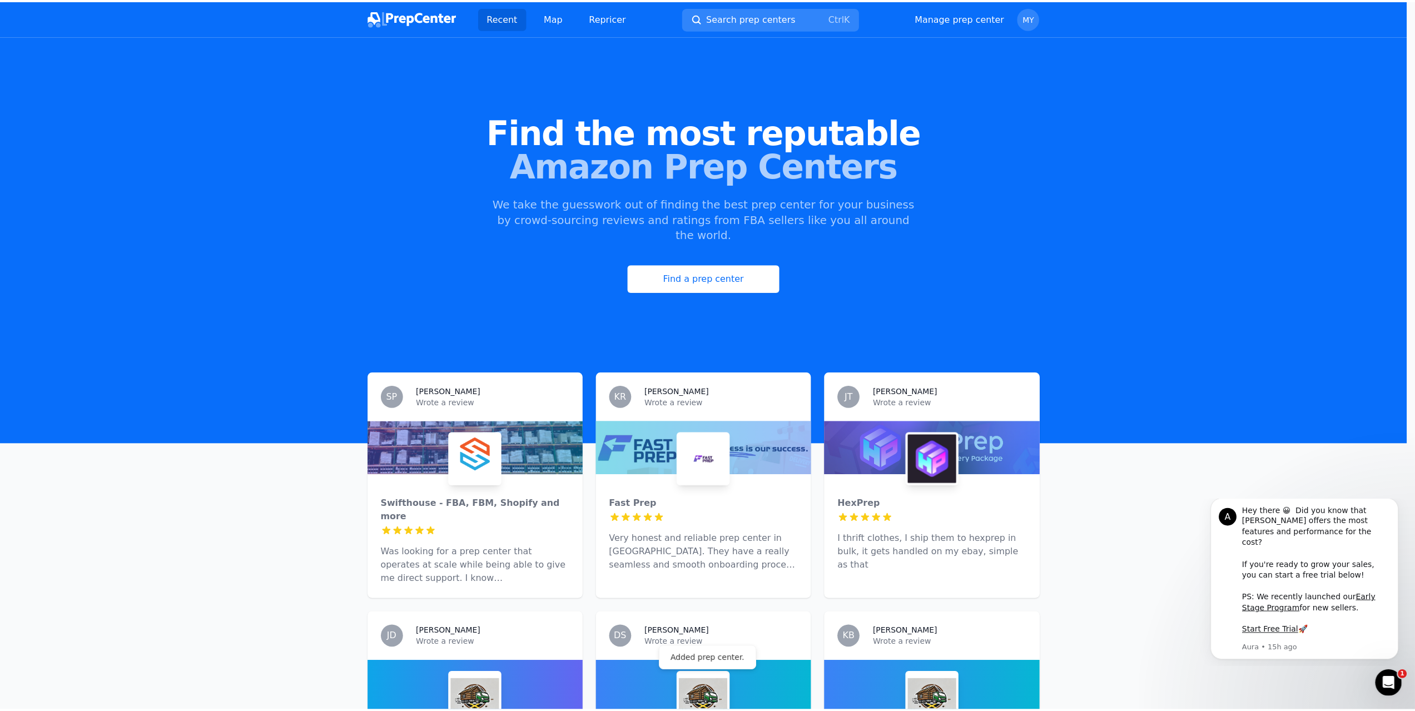
scroll to position [0, 0]
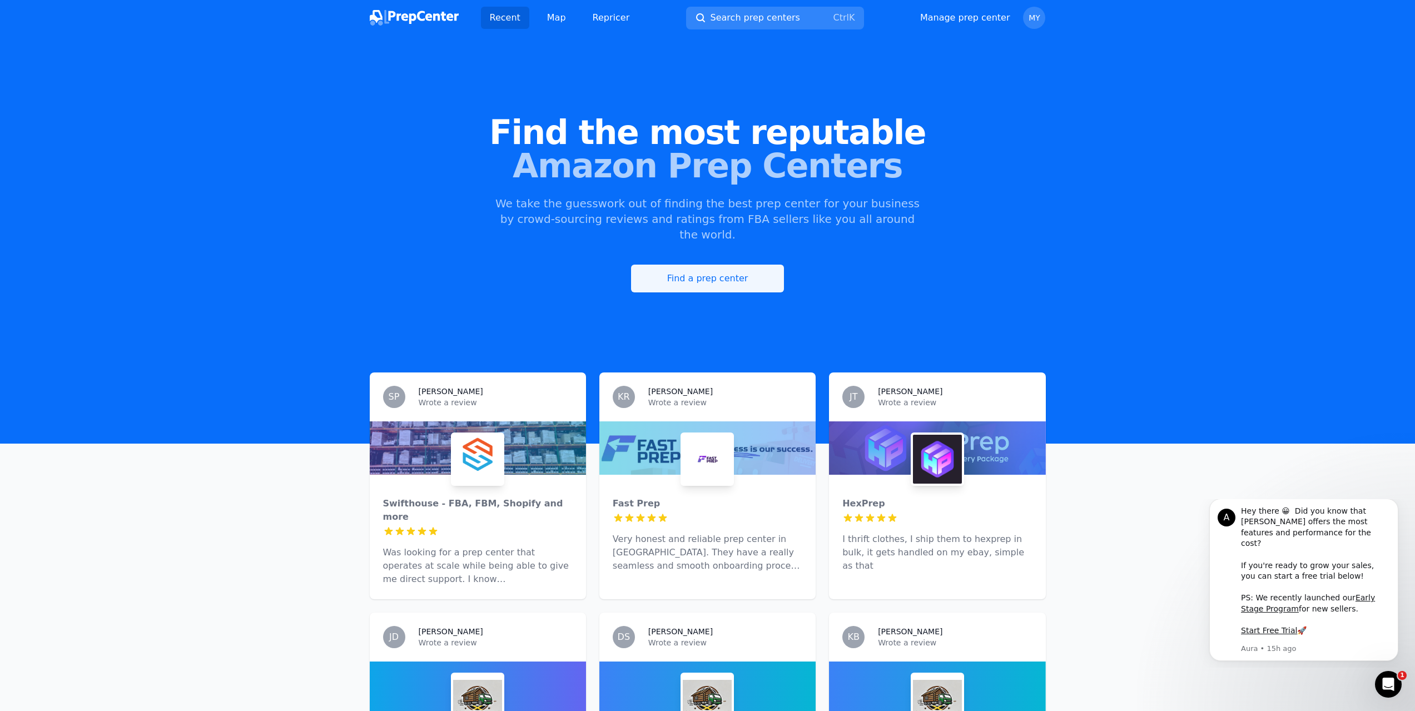
click at [729, 265] on link "Find a prep center" at bounding box center [707, 279] width 153 height 28
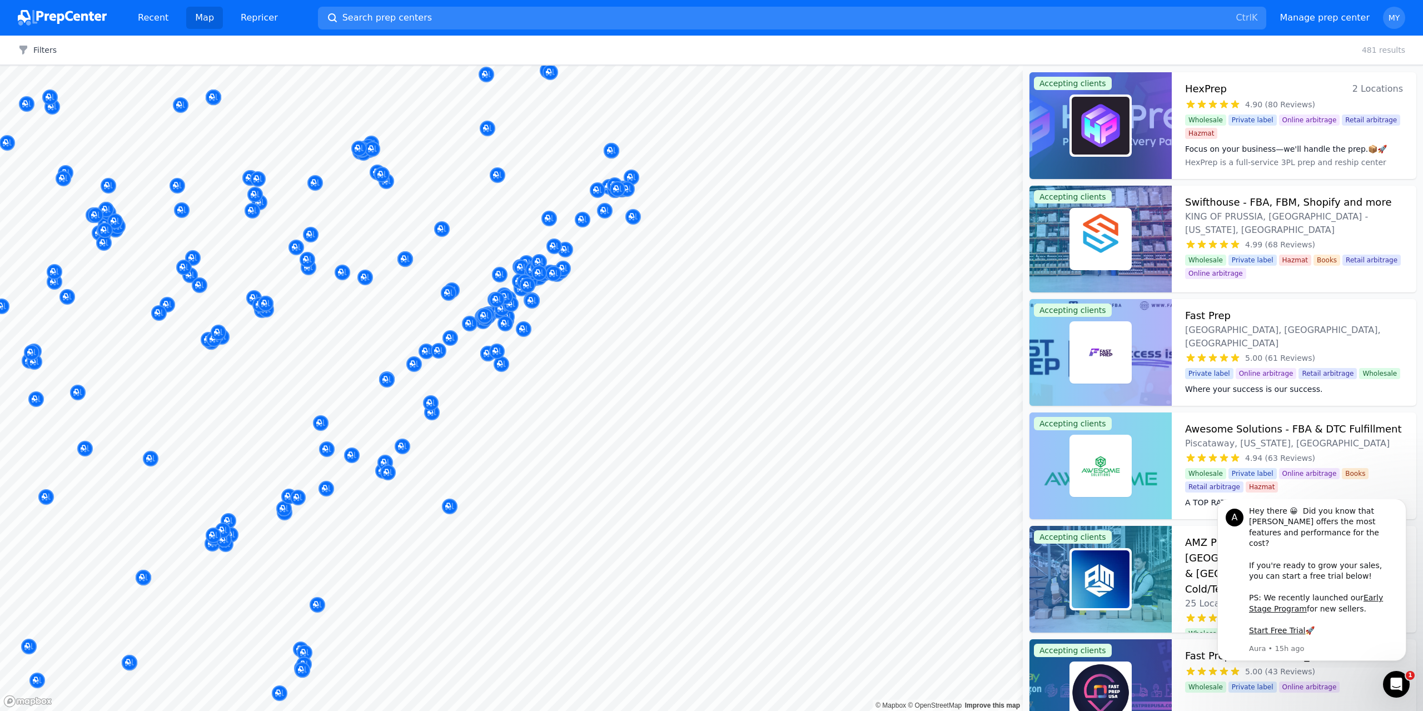
click at [698, 289] on body "Recent Map Repricer Search prep centers Ctrl K Open main menu Manage prep cente…" at bounding box center [711, 355] width 1423 height 711
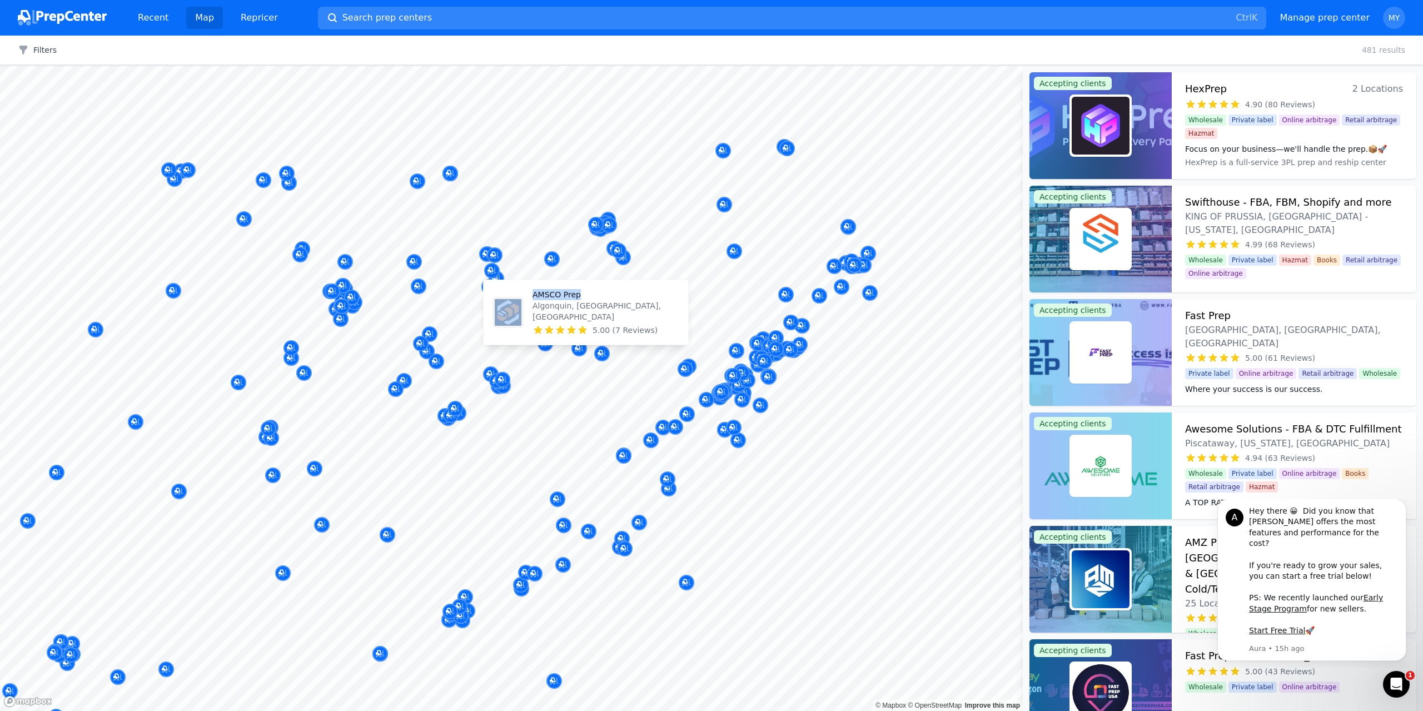
drag, startPoint x: 568, startPoint y: 286, endPoint x: 684, endPoint y: 307, distance: 118.1
click at [684, 307] on body "Recent Map Repricer Search prep centers Ctrl K Open main menu Manage prep cente…" at bounding box center [711, 355] width 1423 height 711
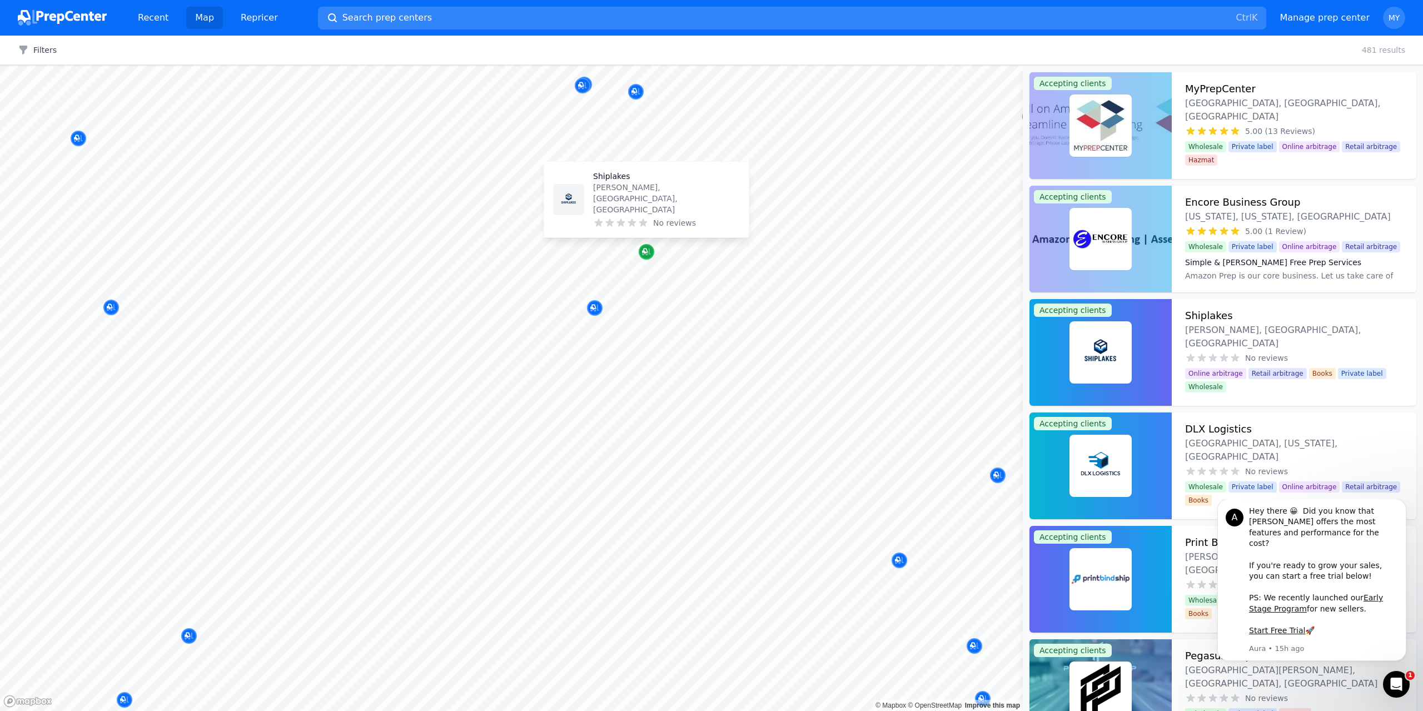
click at [644, 244] on div "Map marker" at bounding box center [647, 252] width 16 height 16
click at [649, 255] on icon "Map marker" at bounding box center [646, 251] width 9 height 11
click at [1215, 397] on dt "Fulfillment That Grows With You" at bounding box center [1294, 402] width 218 height 11
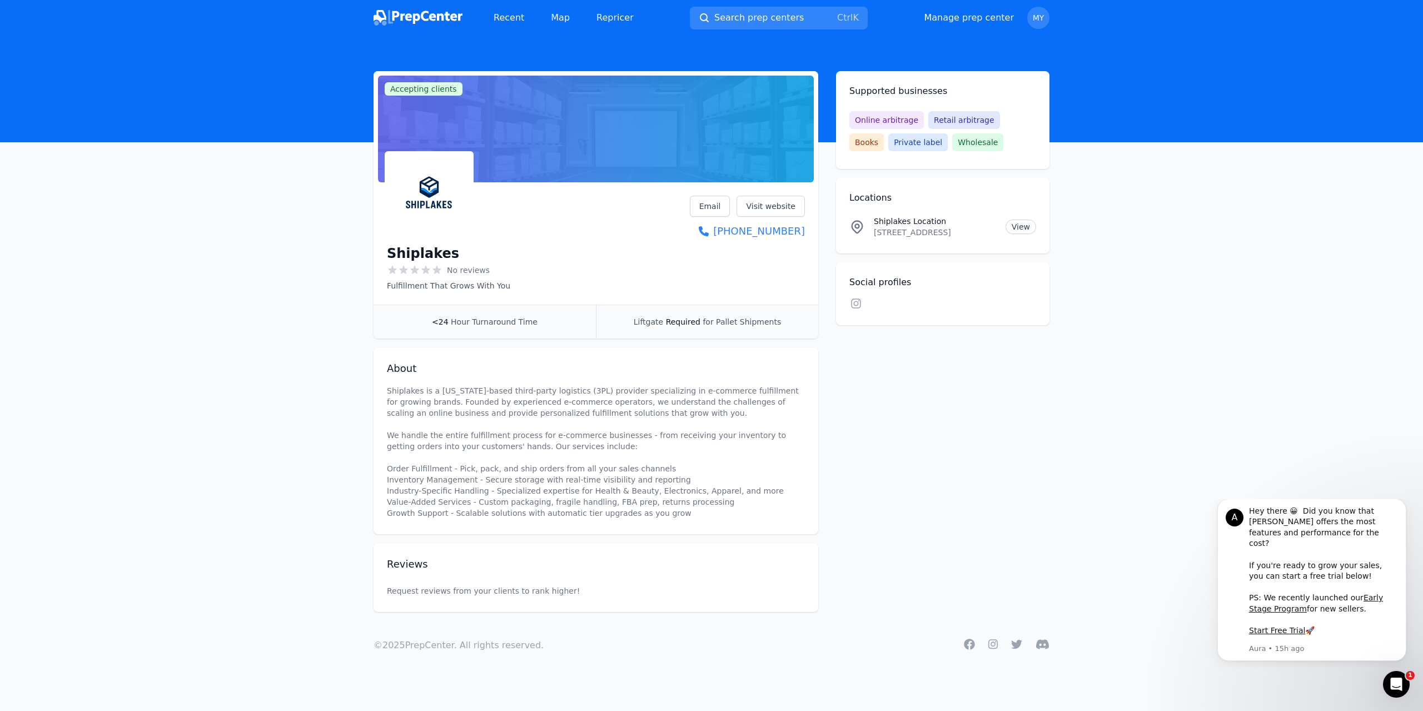
click at [438, 16] on img at bounding box center [418, 18] width 89 height 16
